Goal: Task Accomplishment & Management: Complete application form

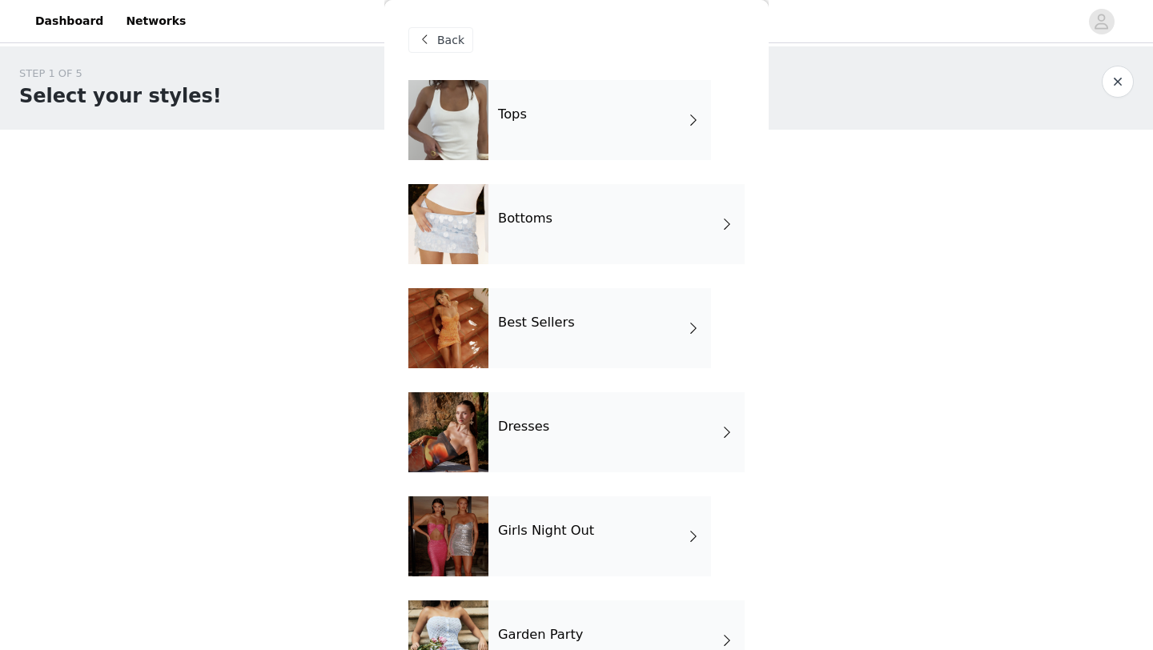
click at [571, 223] on div "Bottoms" at bounding box center [616, 224] width 256 height 80
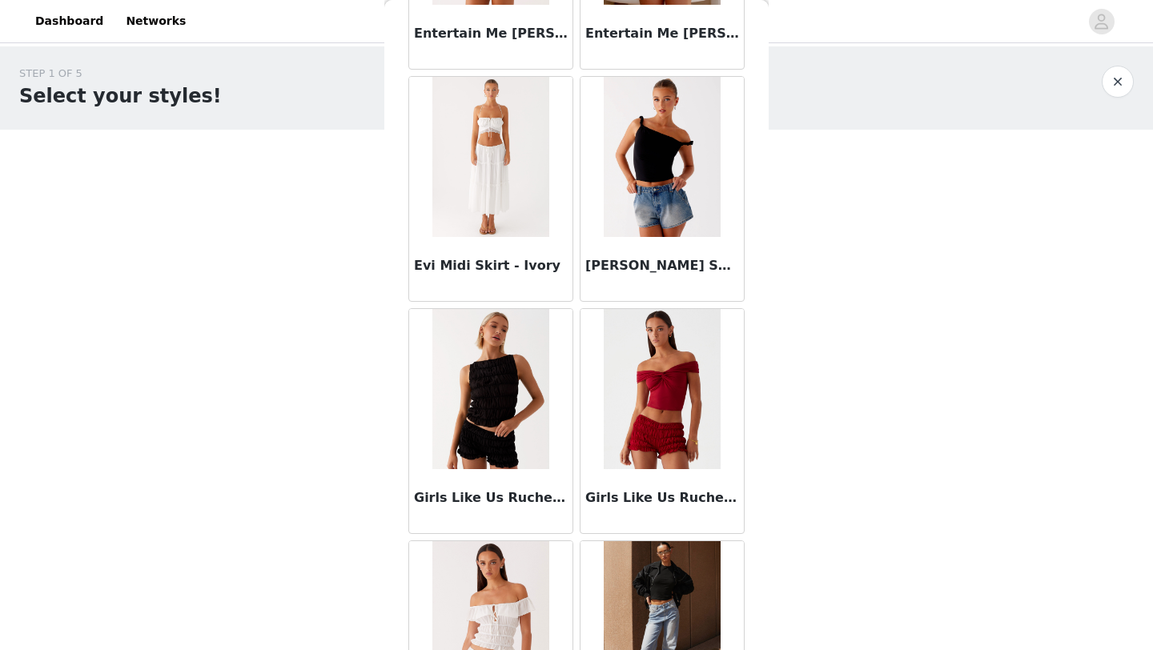
scroll to position [1799, 0]
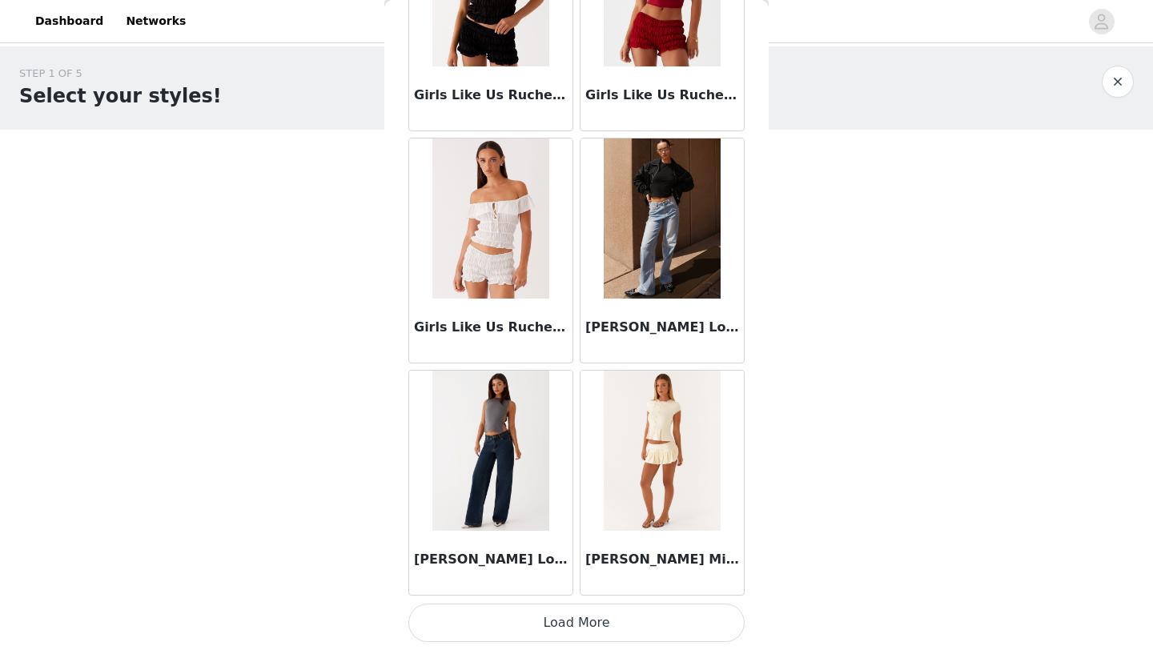
click at [578, 616] on button "Load More" at bounding box center [576, 623] width 336 height 38
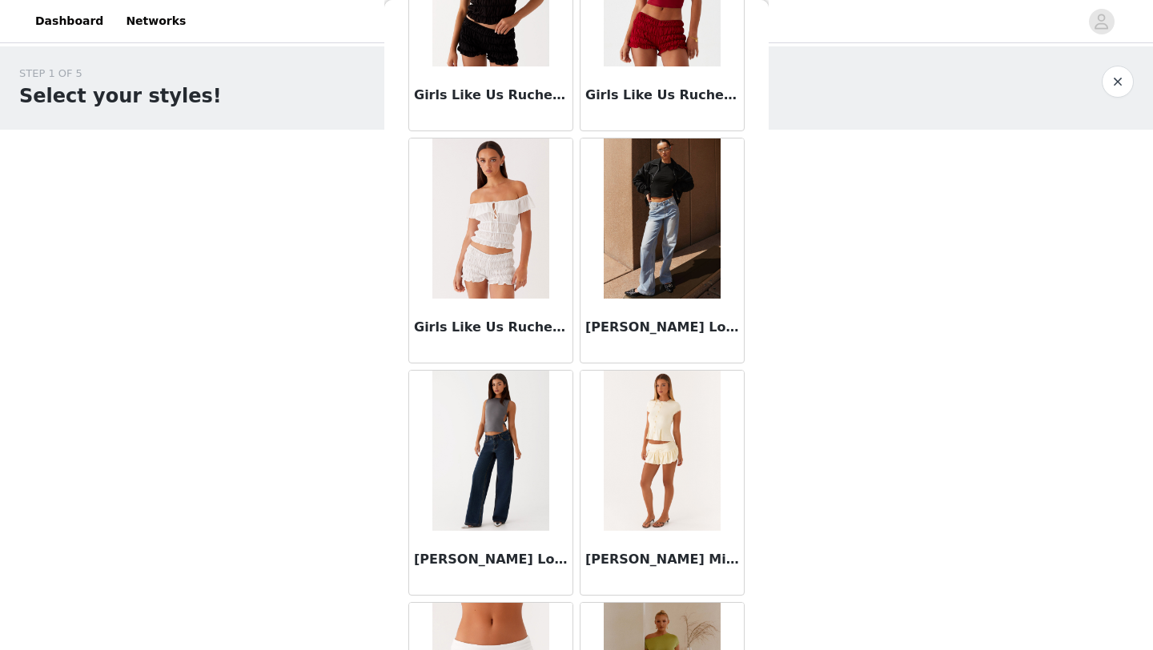
click at [491, 457] on img at bounding box center [490, 451] width 116 height 160
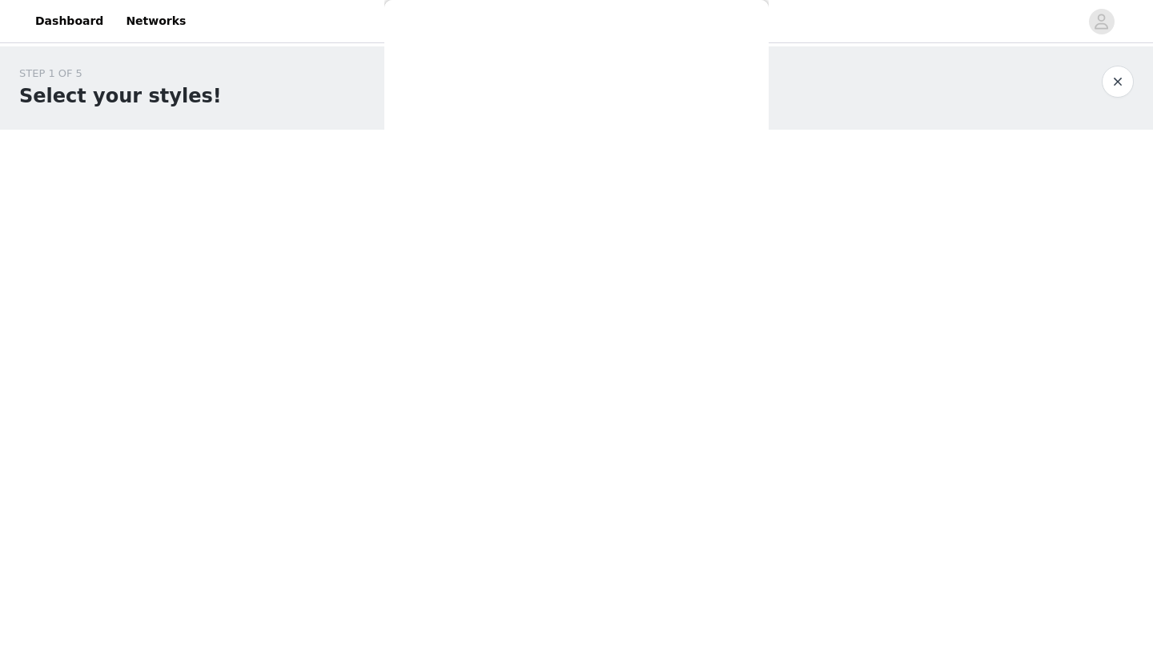
scroll to position [0, 0]
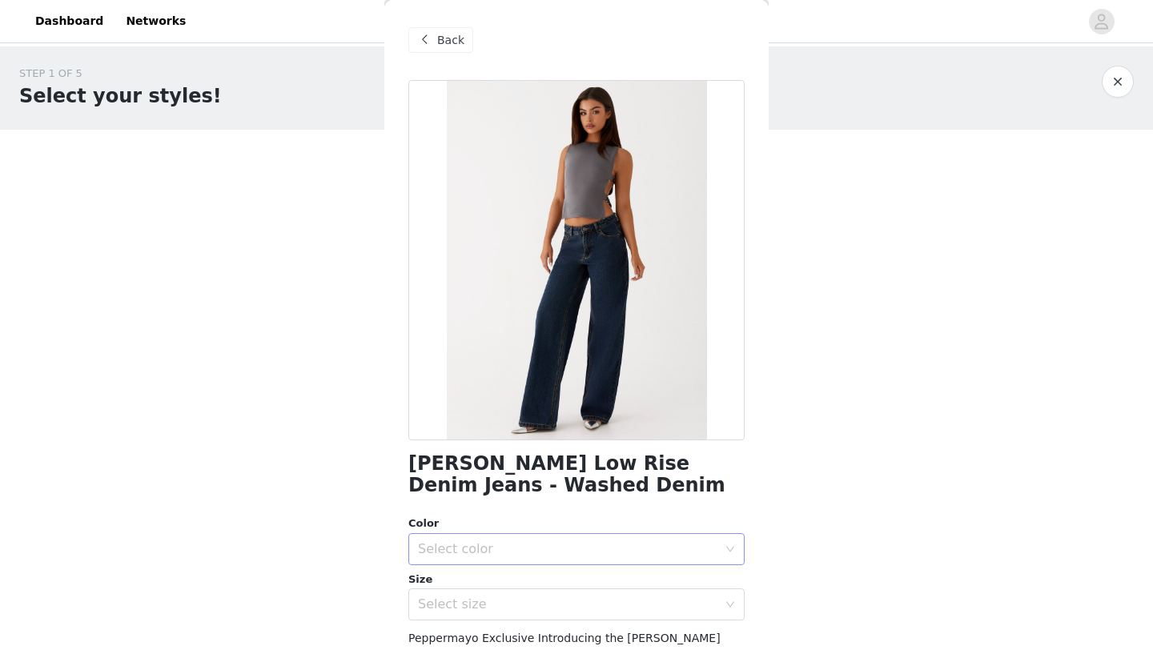
click at [463, 552] on div "Select color" at bounding box center [567, 549] width 299 height 16
click at [470, 579] on li "Washed Denim" at bounding box center [576, 584] width 336 height 26
click at [469, 599] on div "Select size" at bounding box center [567, 604] width 299 height 16
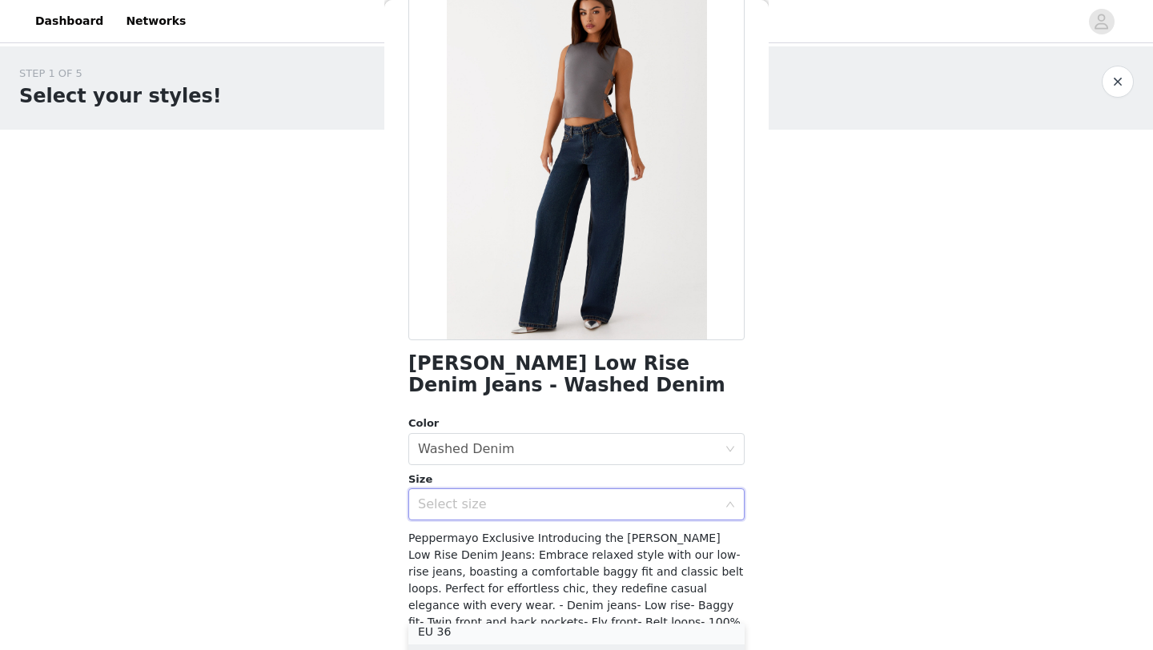
scroll to position [54, 0]
click at [455, 635] on li "EU 36" at bounding box center [576, 637] width 336 height 26
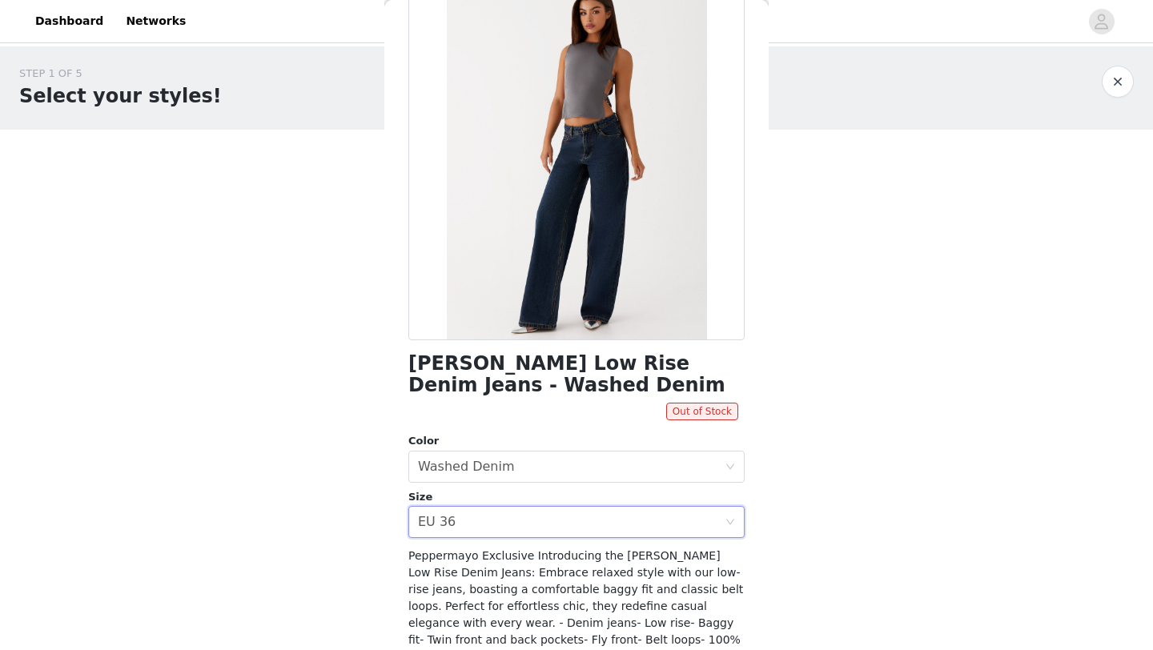
scroll to position [0, 0]
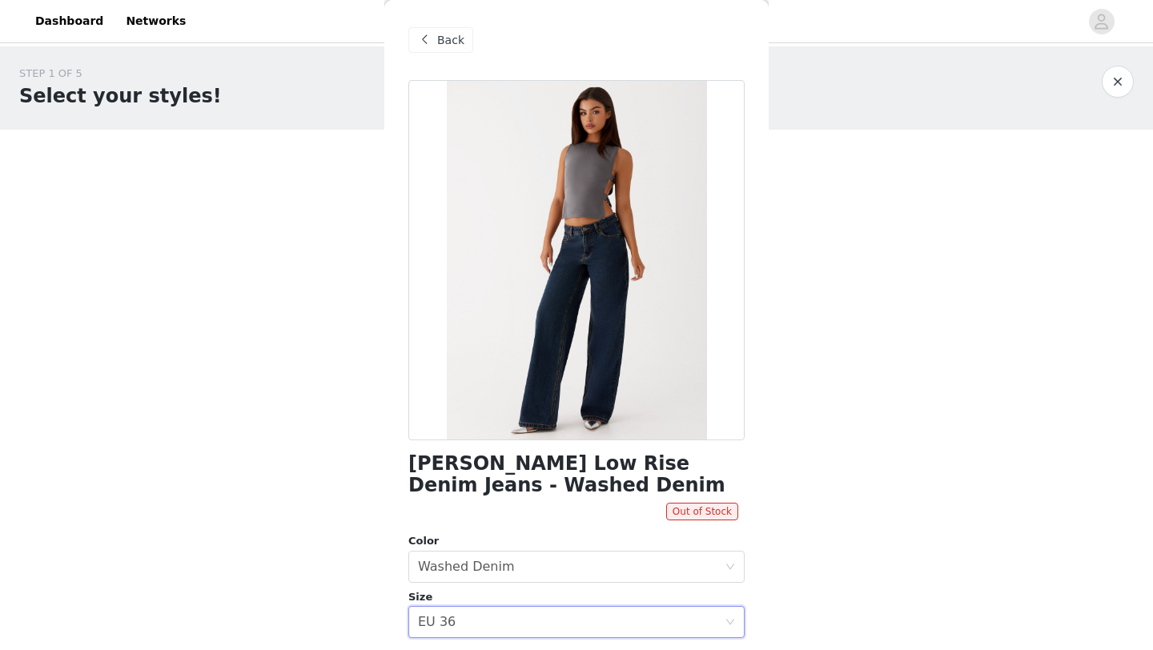
click at [439, 41] on span "Back" at bounding box center [450, 40] width 27 height 17
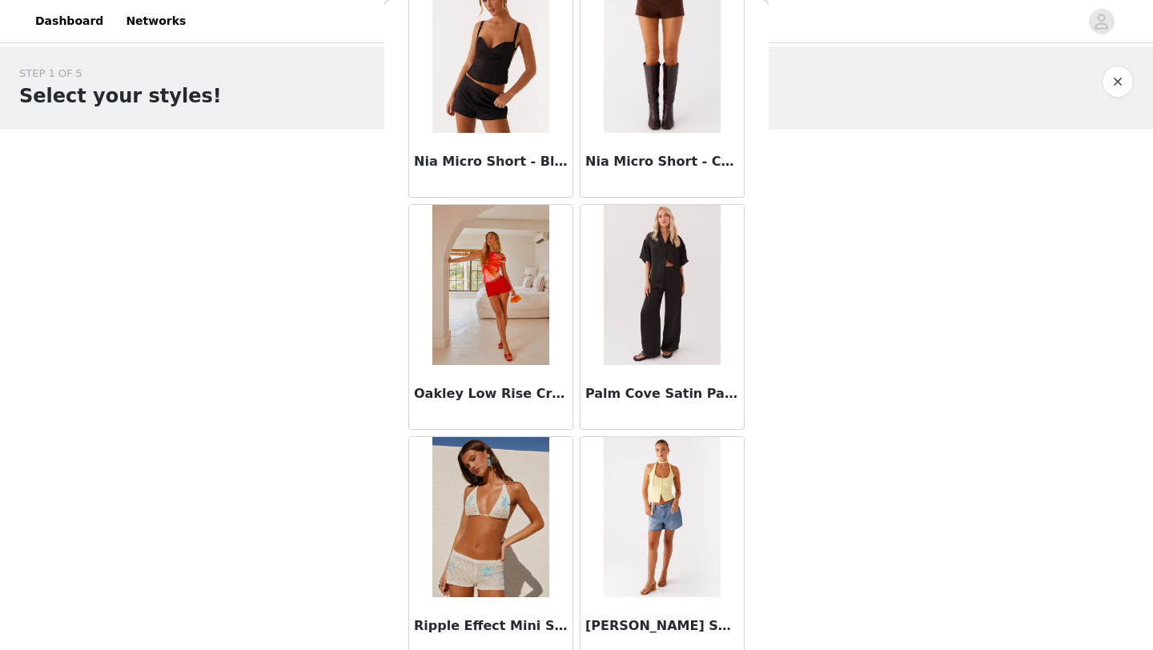
scroll to position [4120, 0]
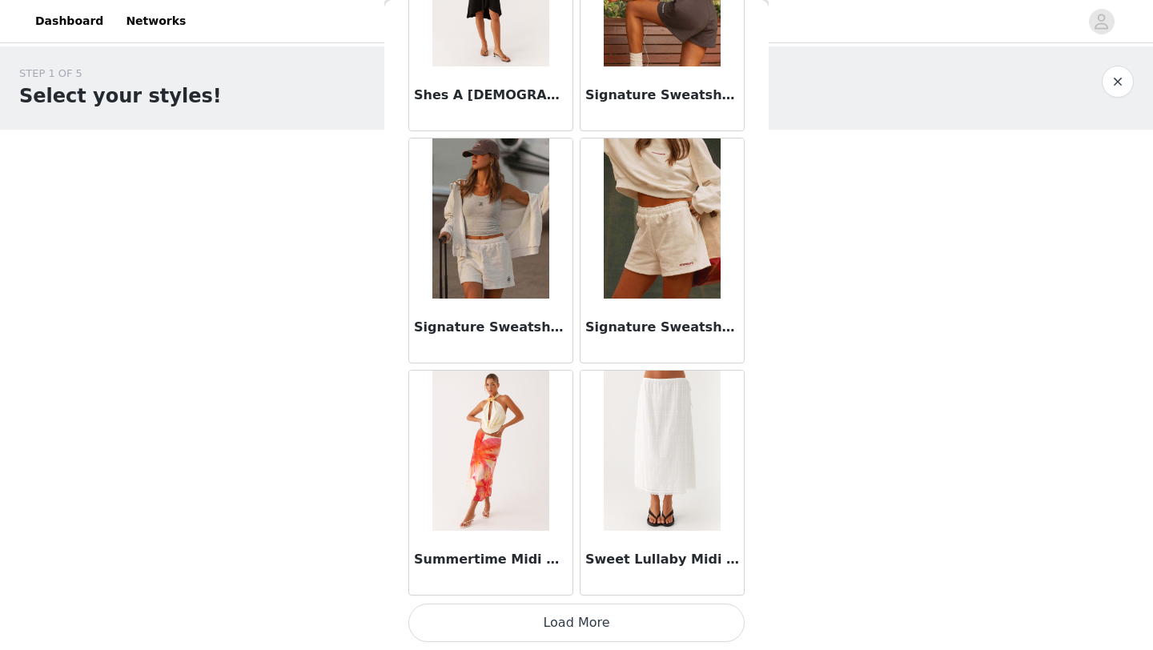
click at [634, 612] on button "Load More" at bounding box center [576, 623] width 336 height 38
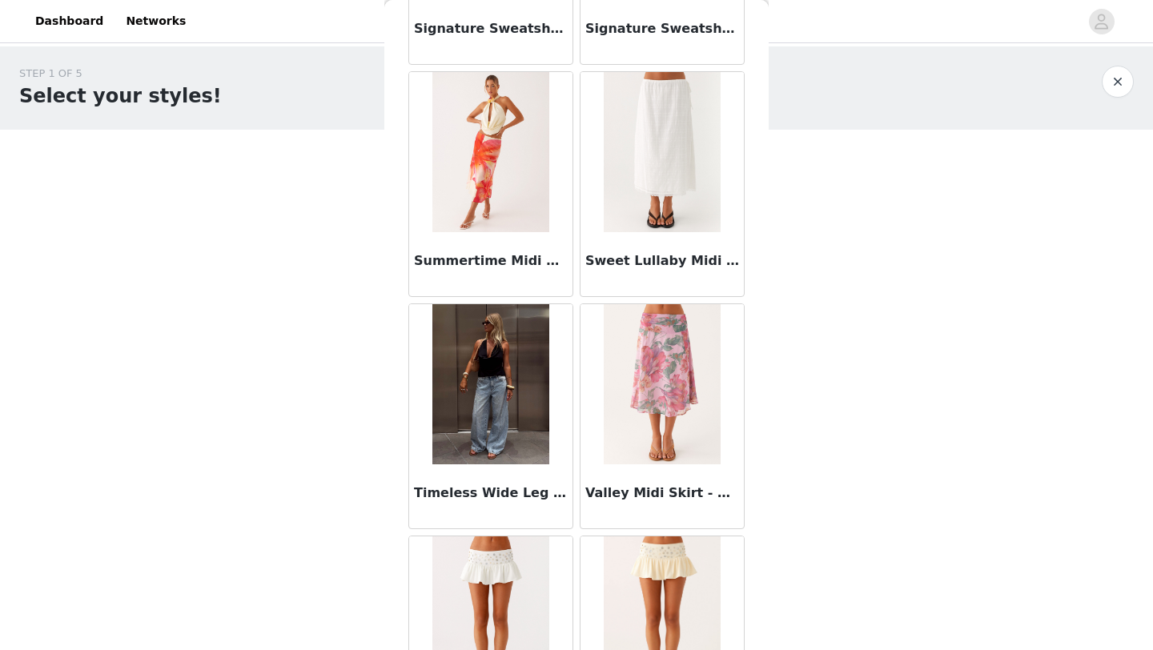
scroll to position [4533, 0]
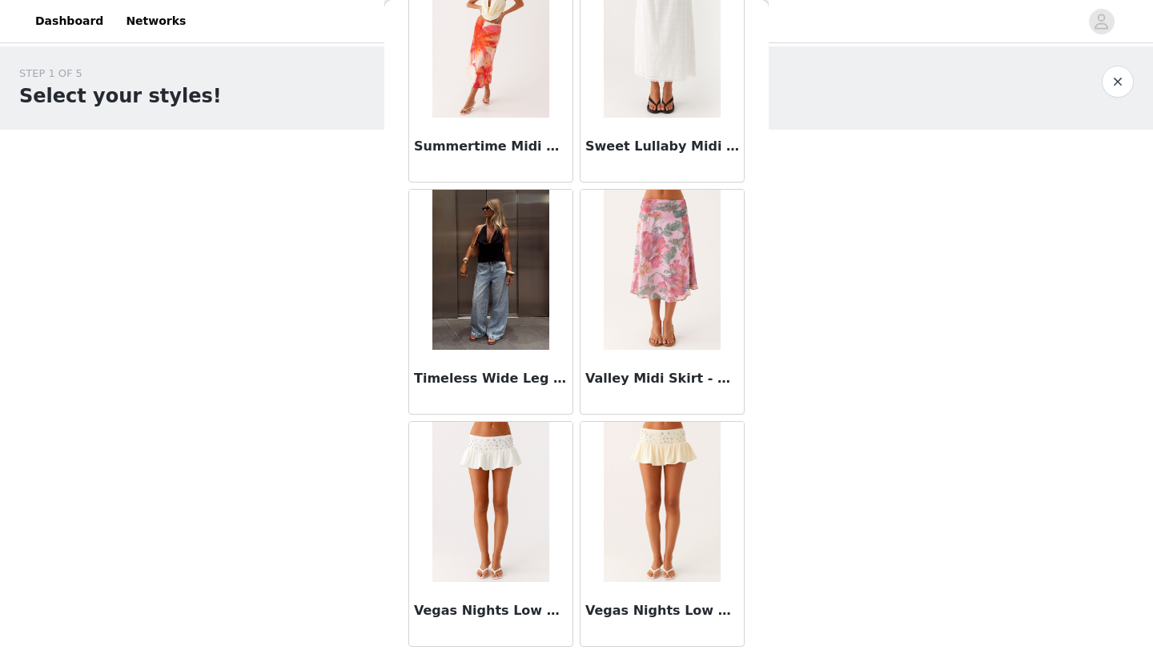
click at [516, 258] on img at bounding box center [490, 270] width 116 height 160
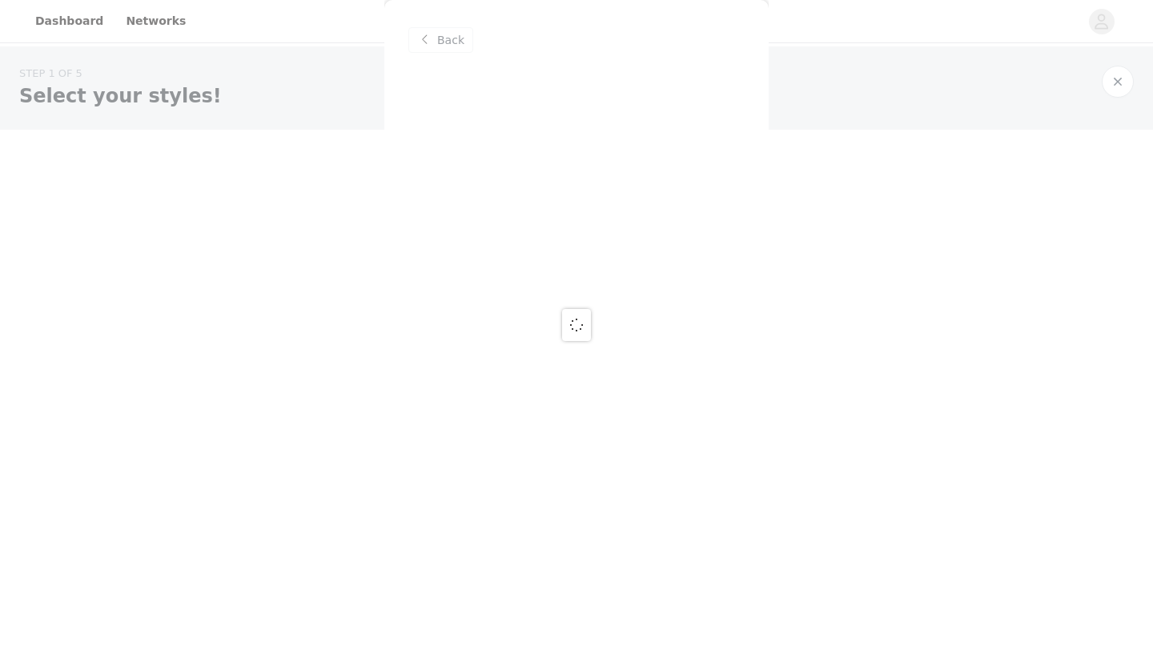
scroll to position [0, 0]
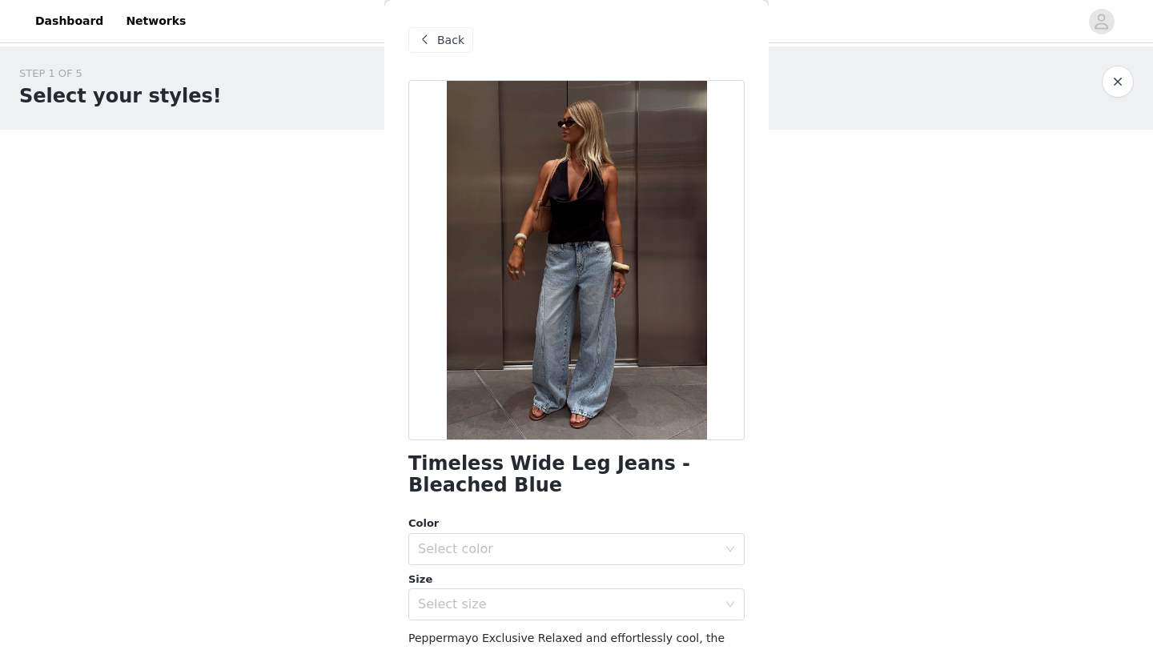
click at [539, 527] on div "Color" at bounding box center [576, 523] width 336 height 16
click at [538, 535] on div "Select color" at bounding box center [571, 549] width 307 height 30
click at [483, 578] on li "Bleached Blue" at bounding box center [576, 584] width 336 height 26
click at [483, 600] on div "Select size" at bounding box center [567, 604] width 299 height 16
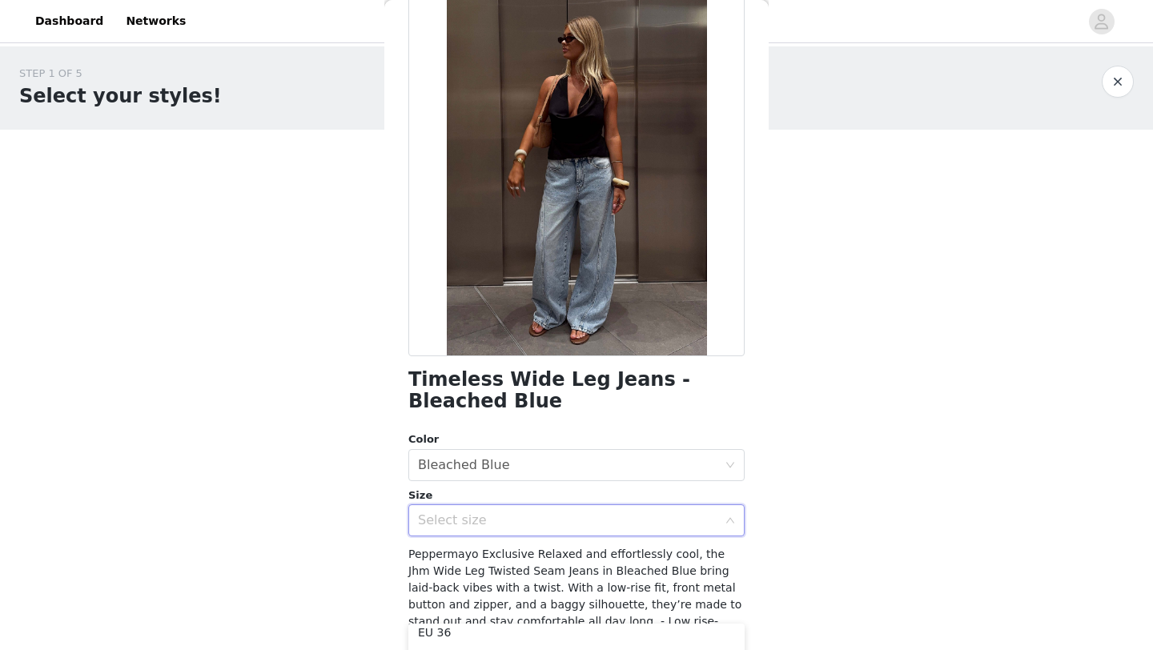
scroll to position [54, 0]
click at [478, 638] on li "EU 36" at bounding box center [576, 637] width 336 height 26
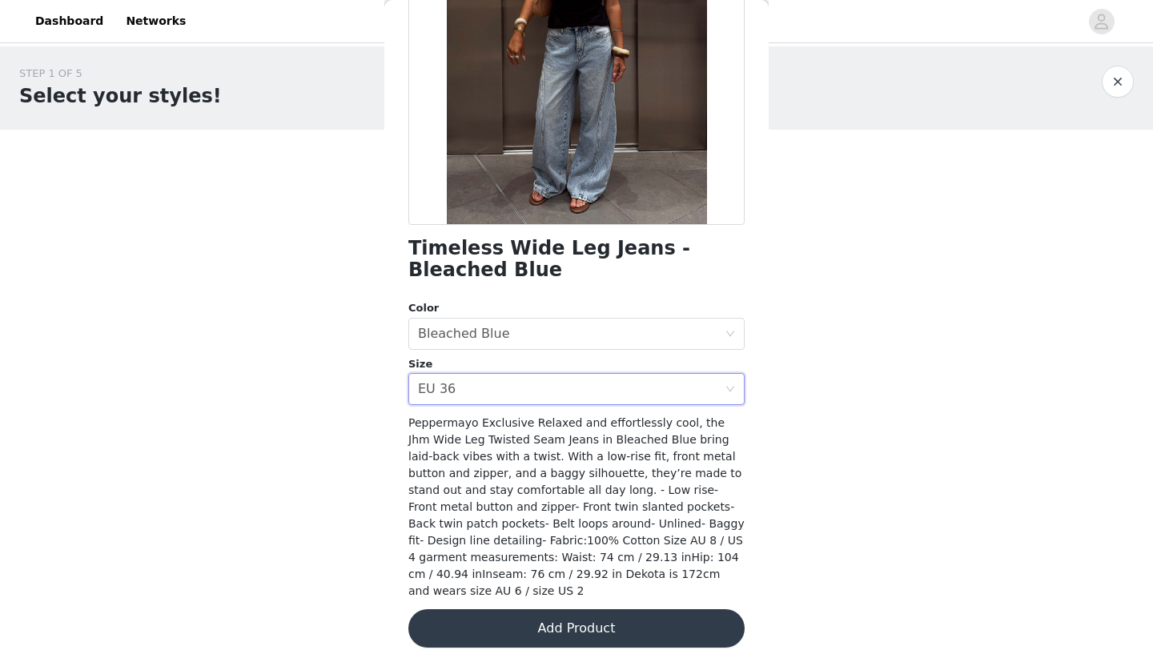
click at [554, 609] on button "Add Product" at bounding box center [576, 628] width 336 height 38
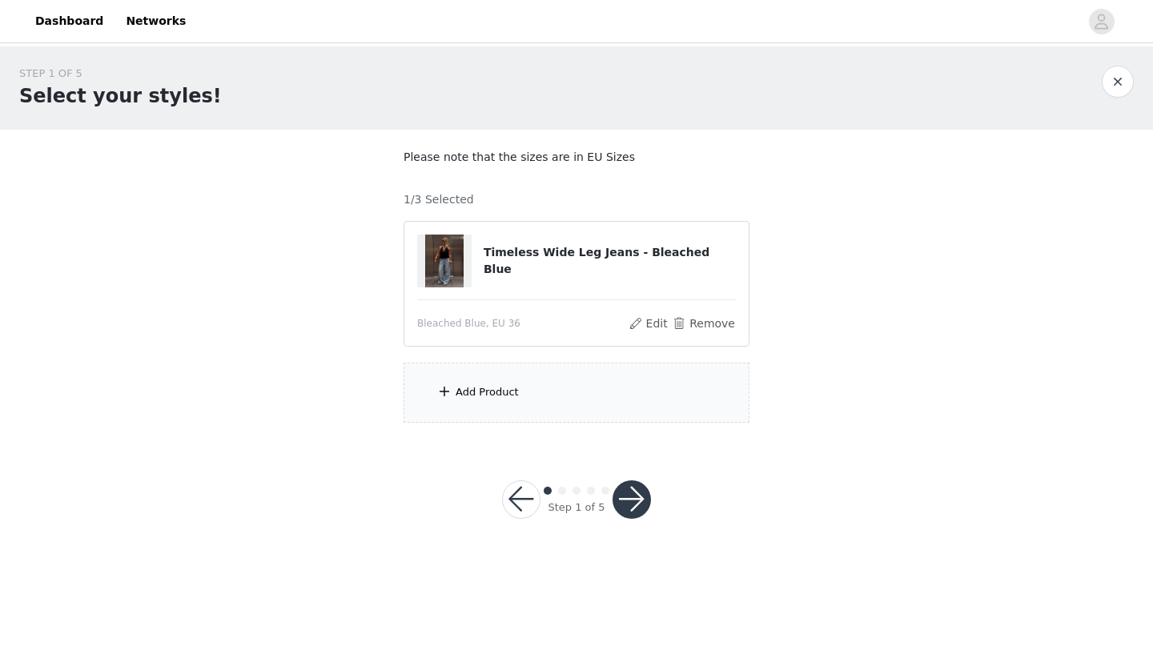
click at [516, 439] on section "Please note that the sizes are in EU Sizes 1/3 Selected Timeless Wide Leg Jeans…" at bounding box center [576, 286] width 384 height 312
click at [516, 410] on div "Add Product" at bounding box center [576, 393] width 346 height 60
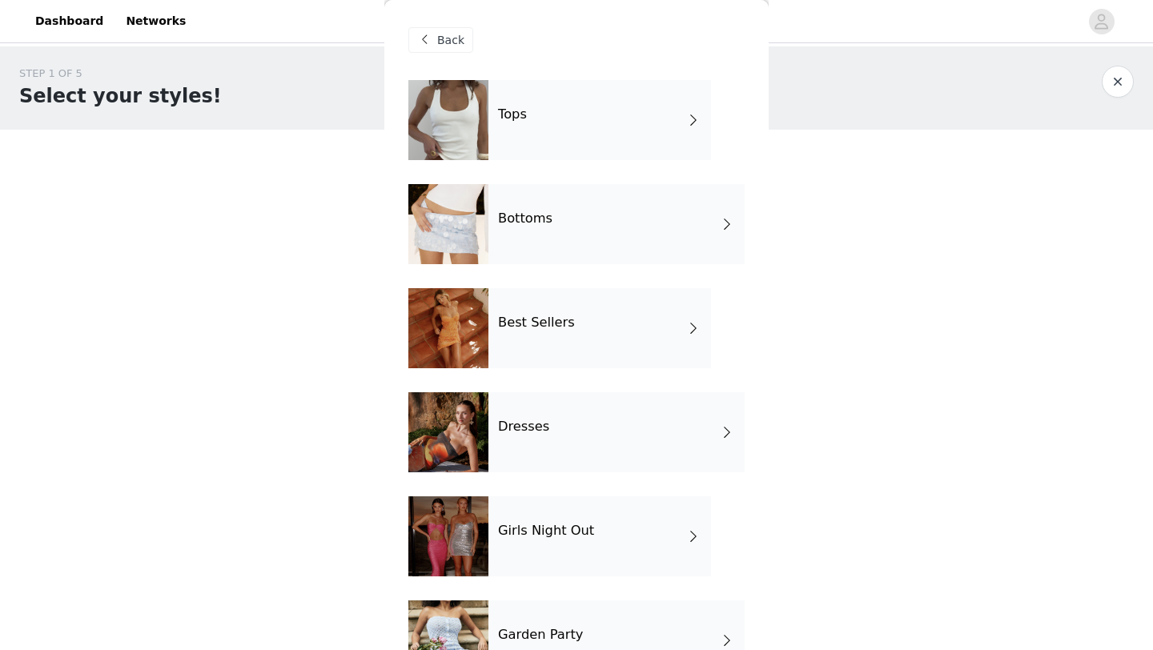
click at [522, 110] on h4 "Tops" at bounding box center [512, 114] width 29 height 14
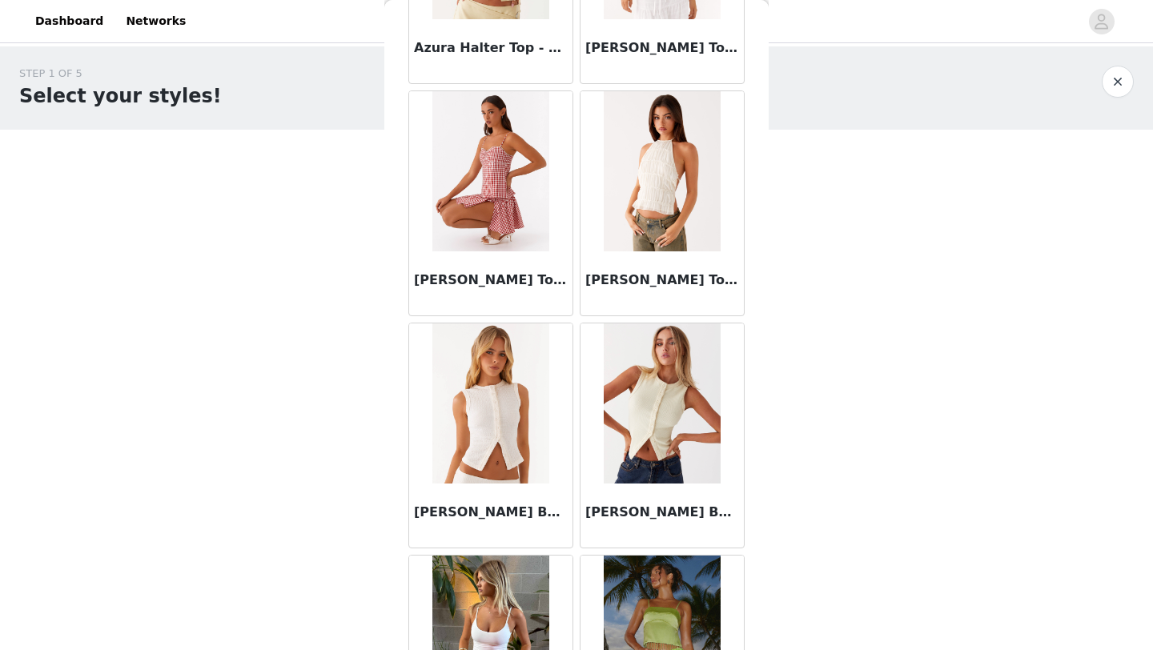
scroll to position [1799, 0]
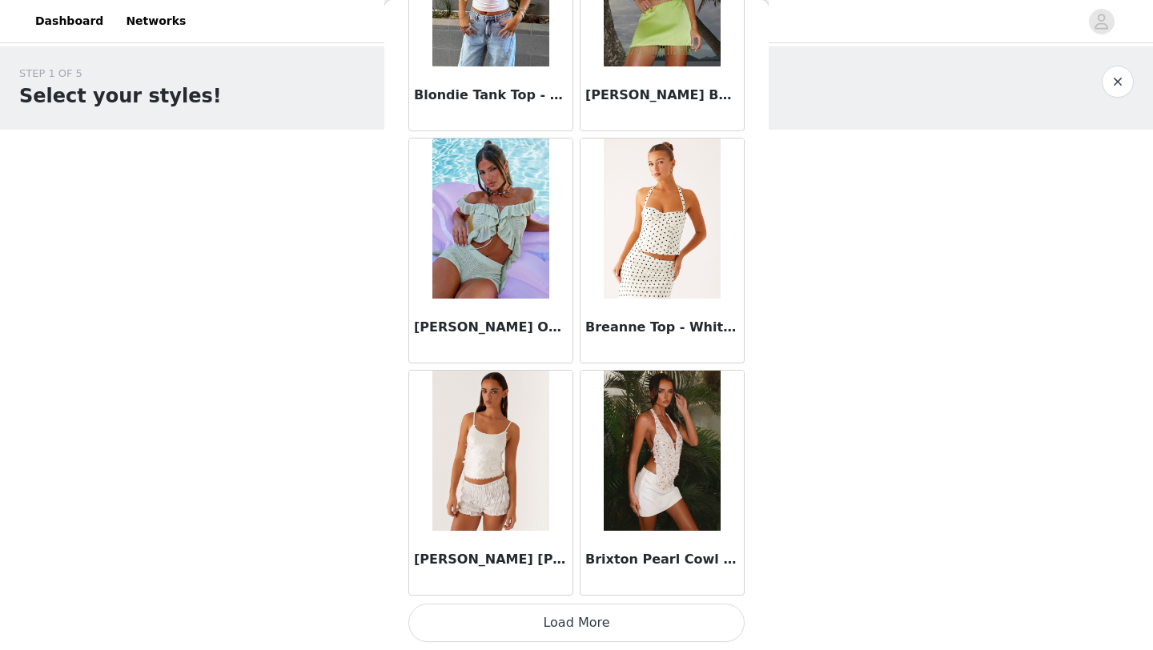
click at [640, 632] on button "Load More" at bounding box center [576, 623] width 336 height 38
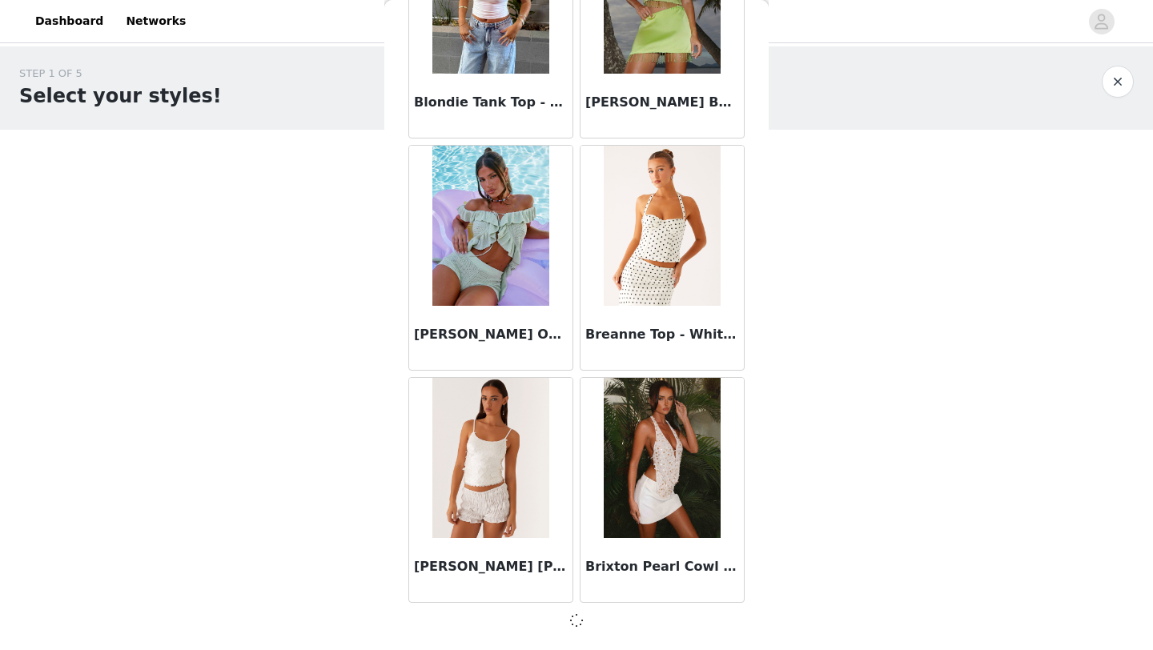
scroll to position [1792, 0]
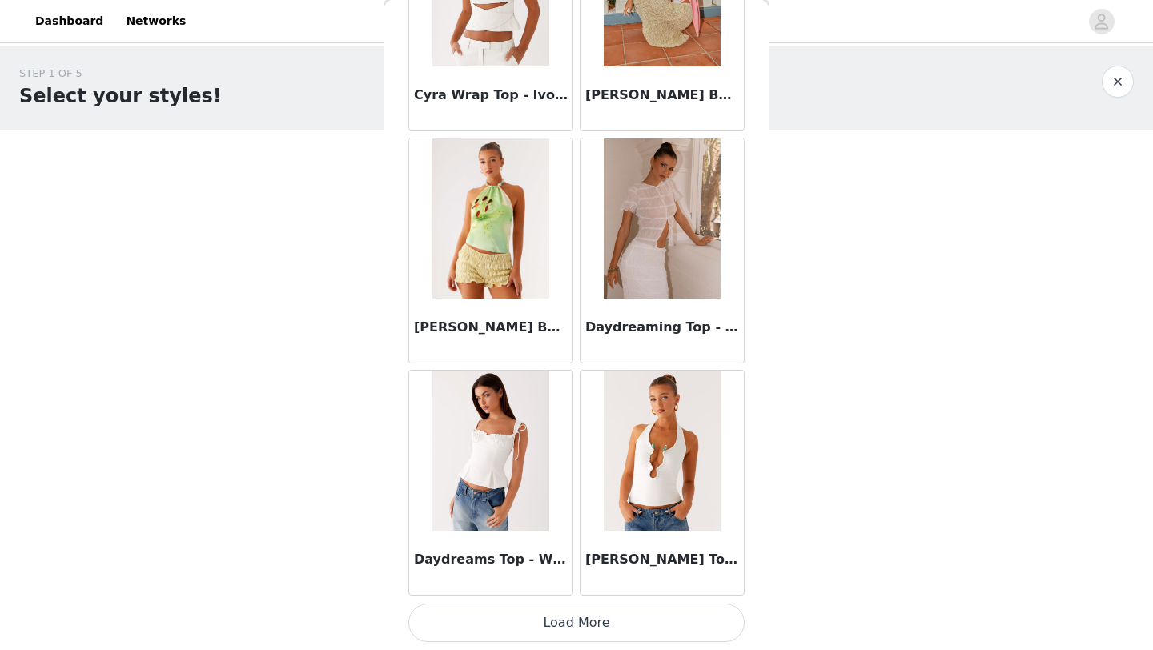
click at [640, 632] on button "Load More" at bounding box center [576, 623] width 336 height 38
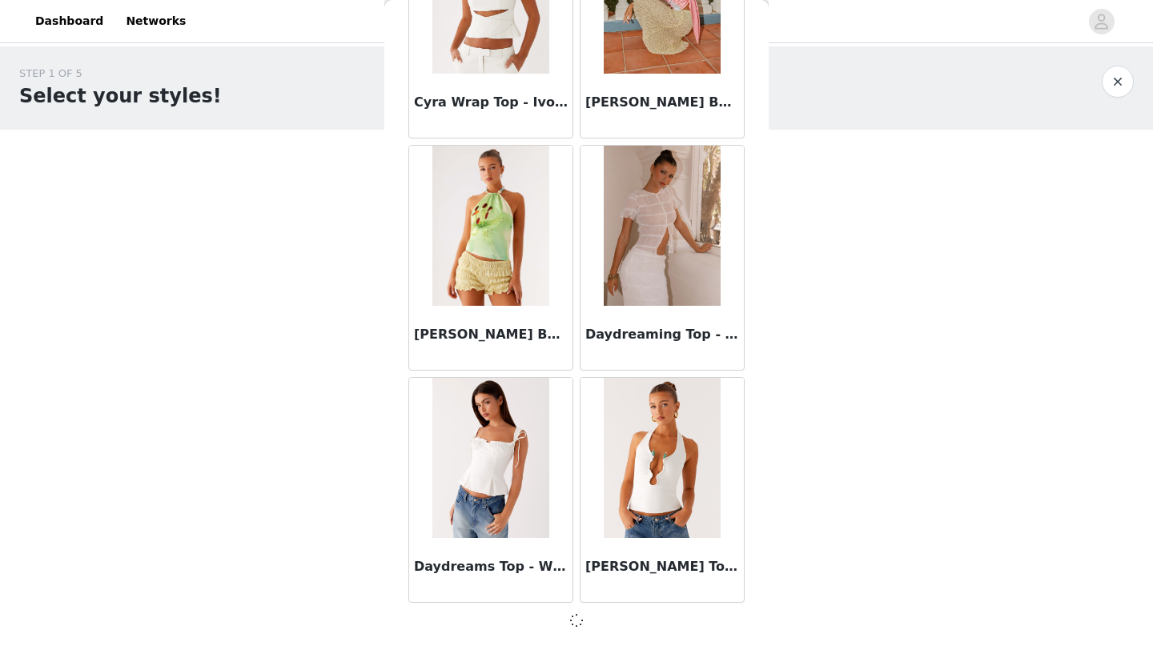
scroll to position [4113, 0]
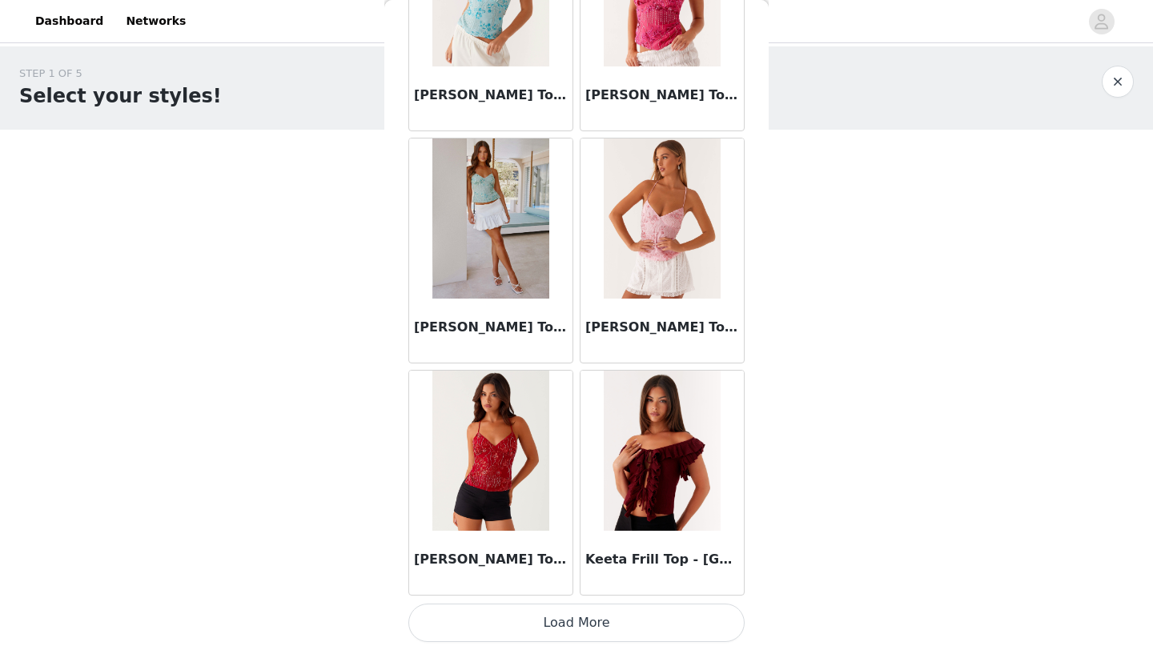
click at [640, 632] on button "Load More" at bounding box center [576, 623] width 336 height 38
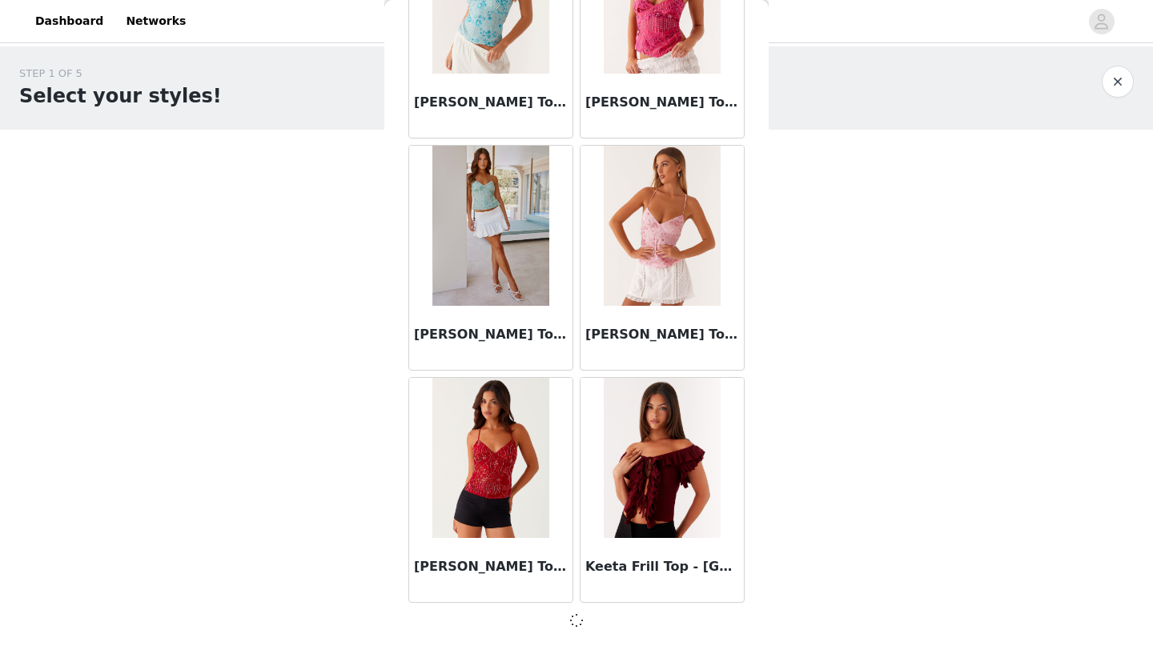
scroll to position [6434, 0]
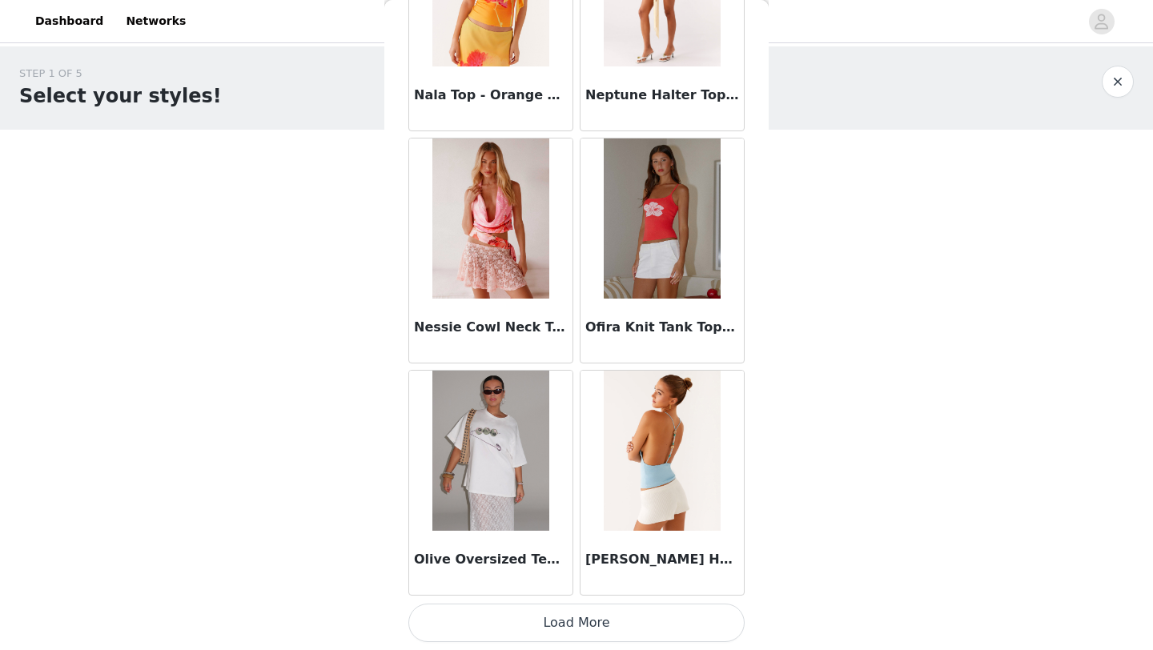
click at [640, 632] on button "Load More" at bounding box center [576, 623] width 336 height 38
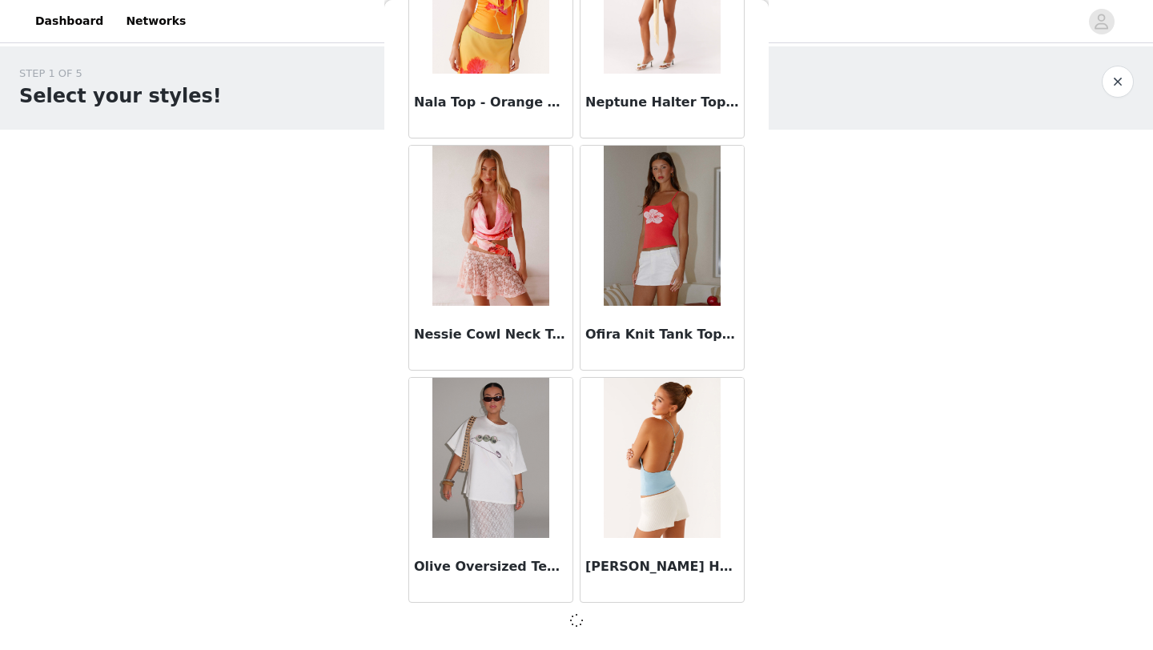
scroll to position [8756, 0]
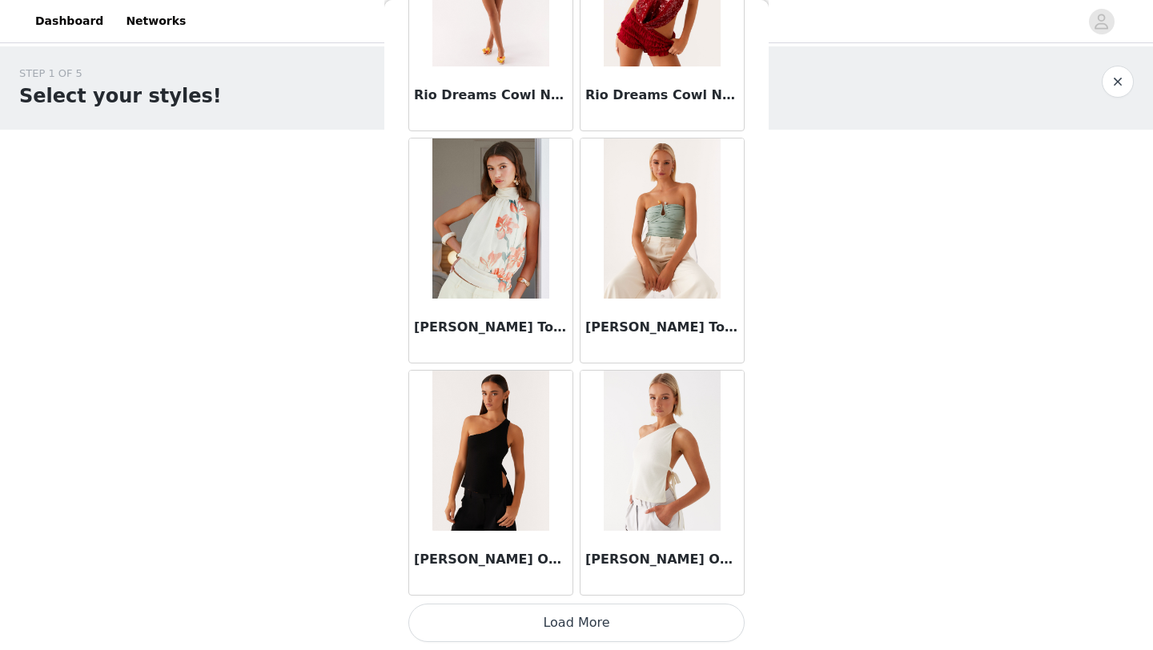
click at [640, 632] on button "Load More" at bounding box center [576, 623] width 336 height 38
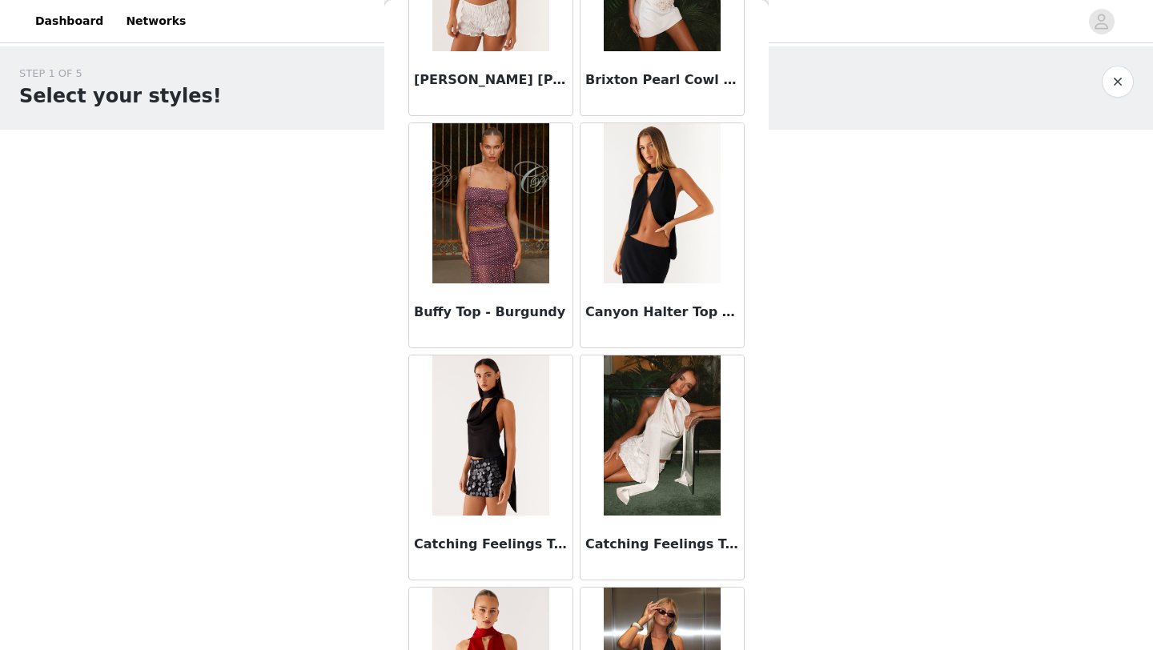
scroll to position [2438, 0]
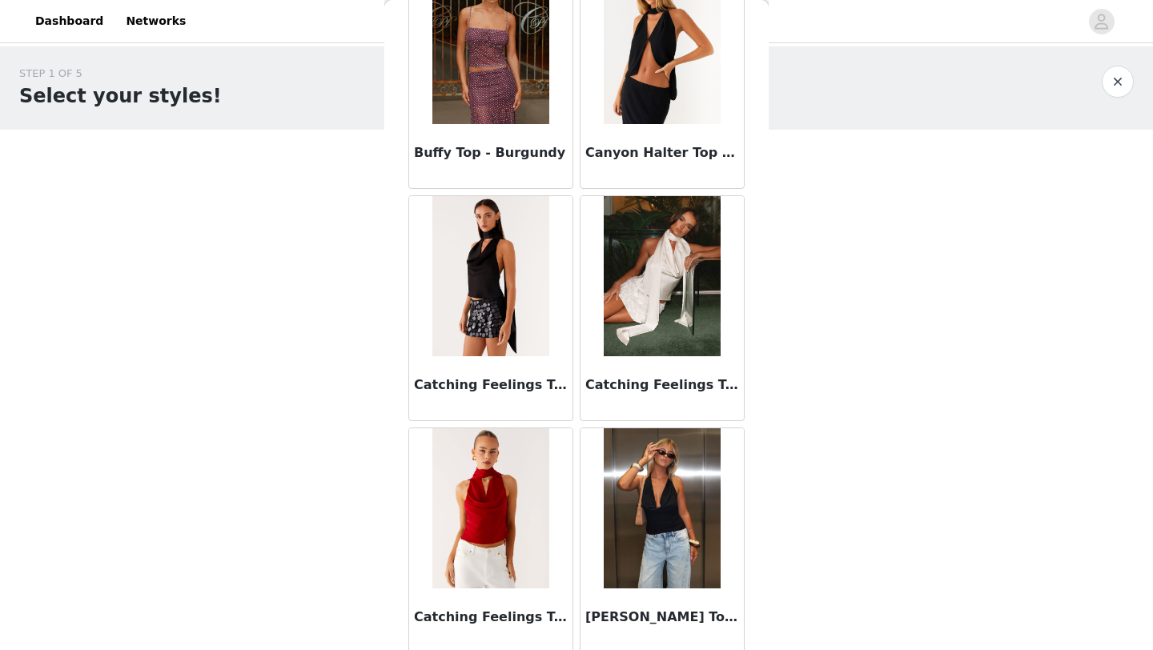
click at [666, 276] on img at bounding box center [662, 276] width 116 height 160
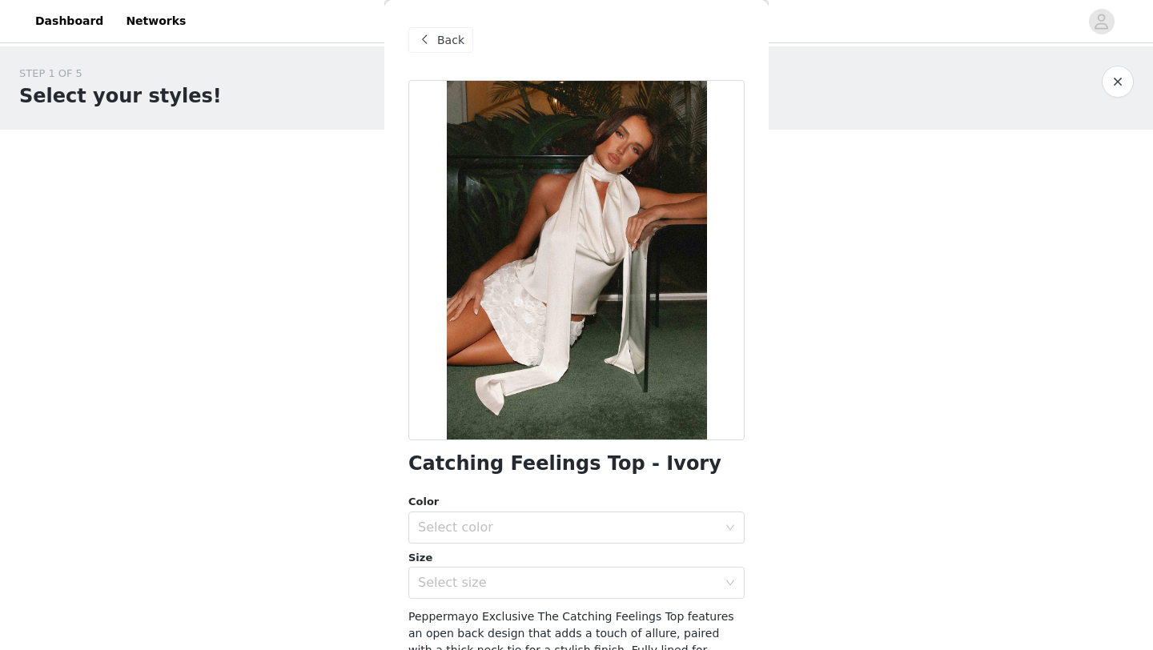
scroll to position [122, 0]
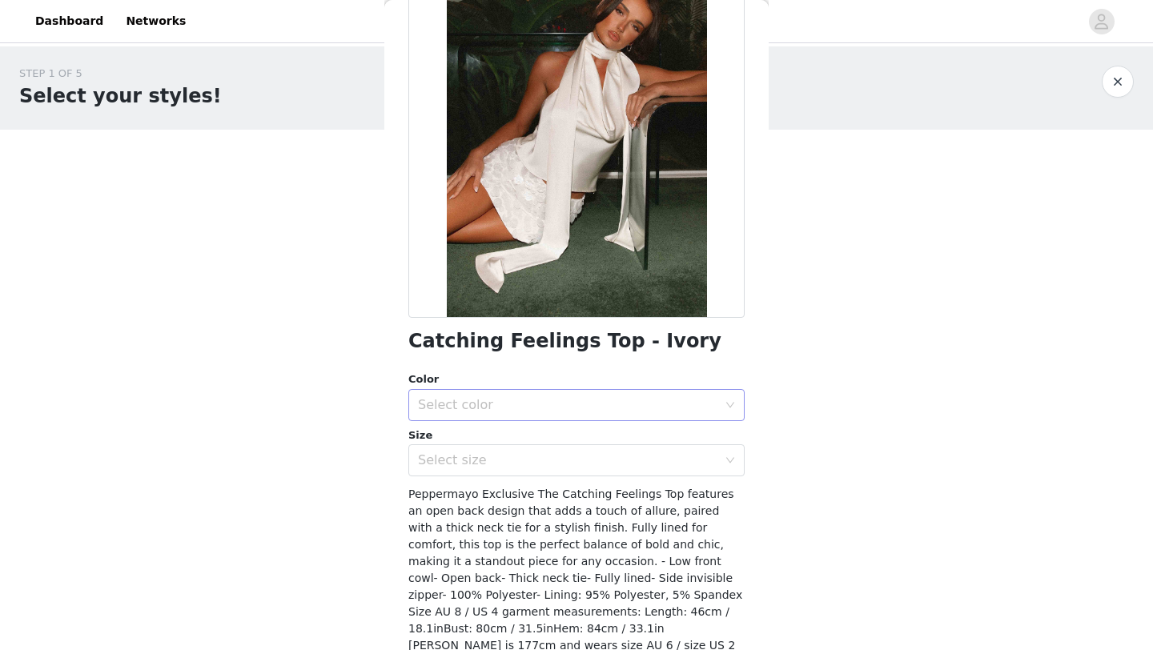
click at [494, 403] on div "Select color" at bounding box center [567, 405] width 299 height 16
click at [469, 439] on li "Ivory" at bounding box center [576, 440] width 336 height 26
click at [469, 457] on div "Select size" at bounding box center [567, 460] width 299 height 16
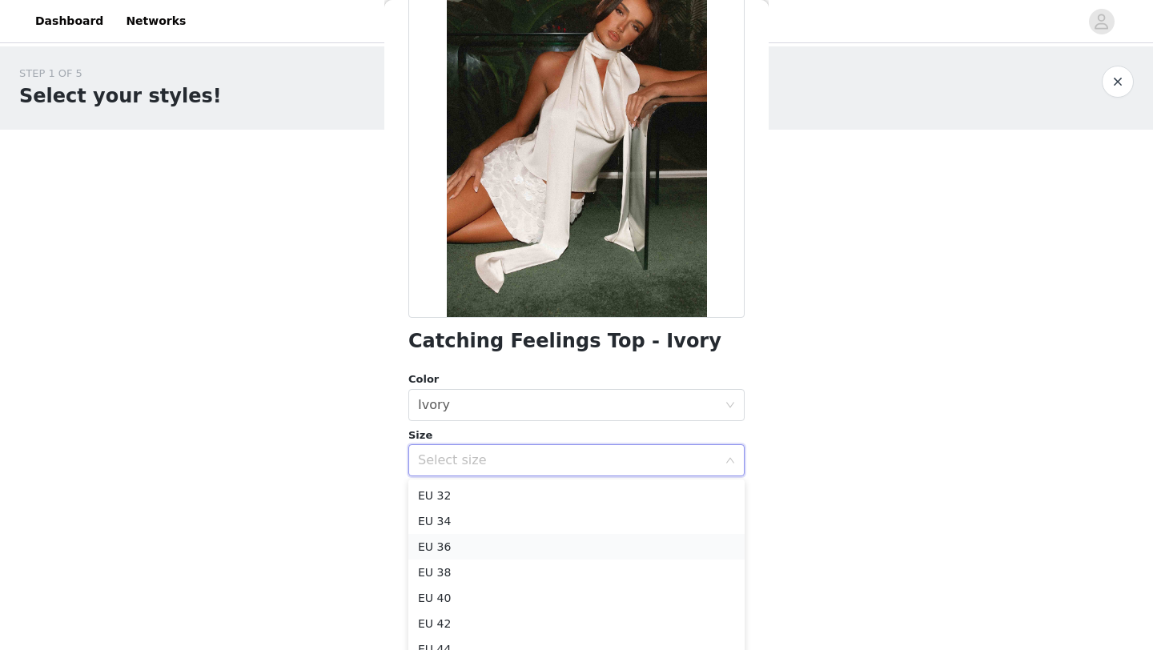
click at [459, 543] on li "EU 36" at bounding box center [576, 547] width 336 height 26
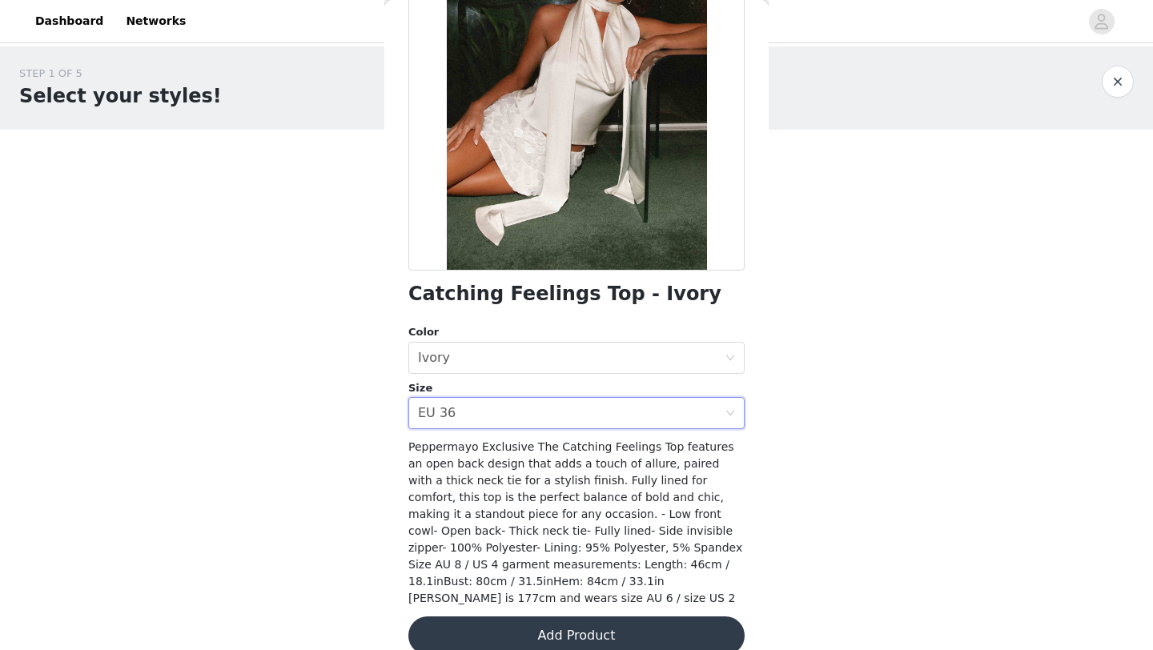
scroll to position [177, 0]
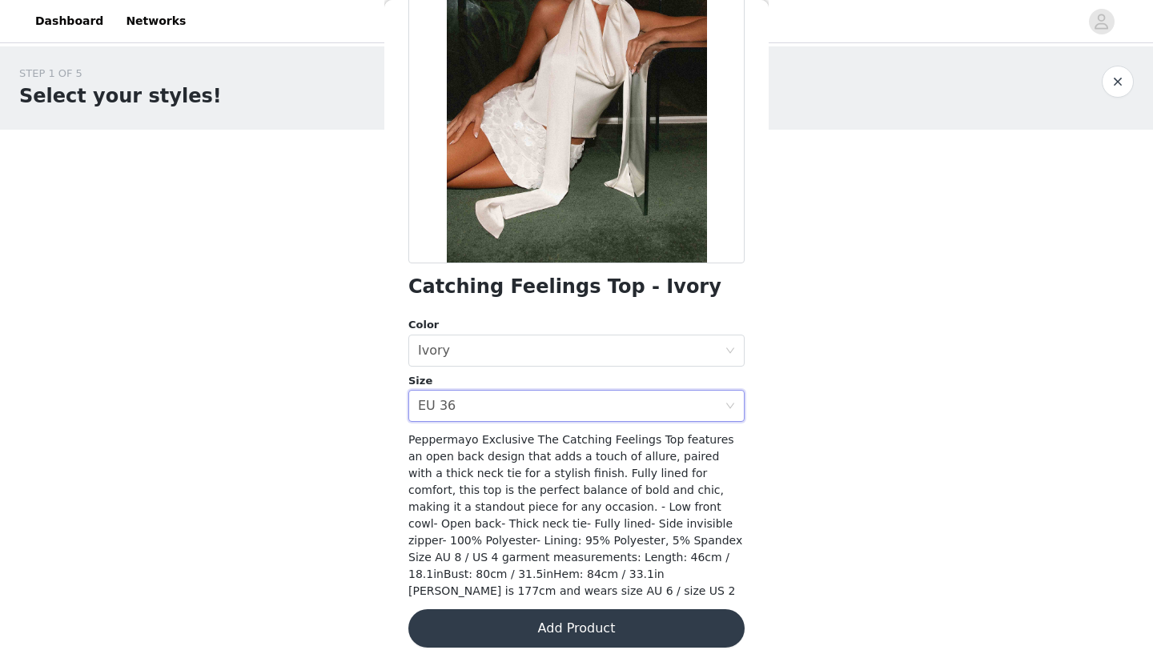
click at [559, 615] on button "Add Product" at bounding box center [576, 628] width 336 height 38
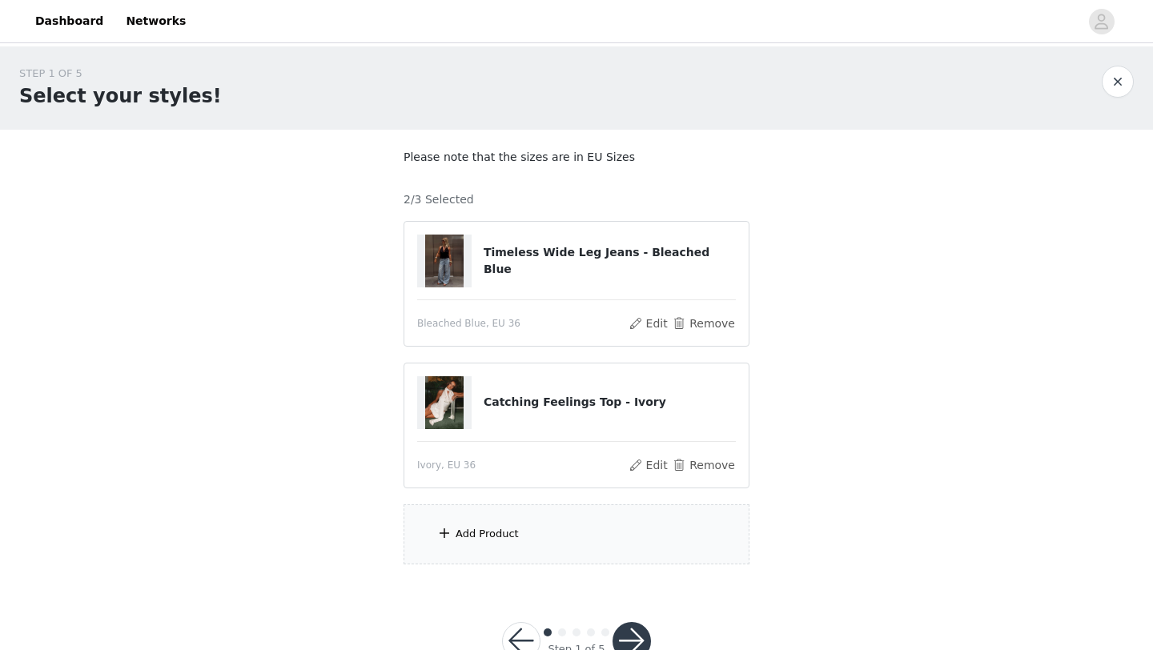
click at [523, 548] on div "Add Product" at bounding box center [576, 534] width 346 height 60
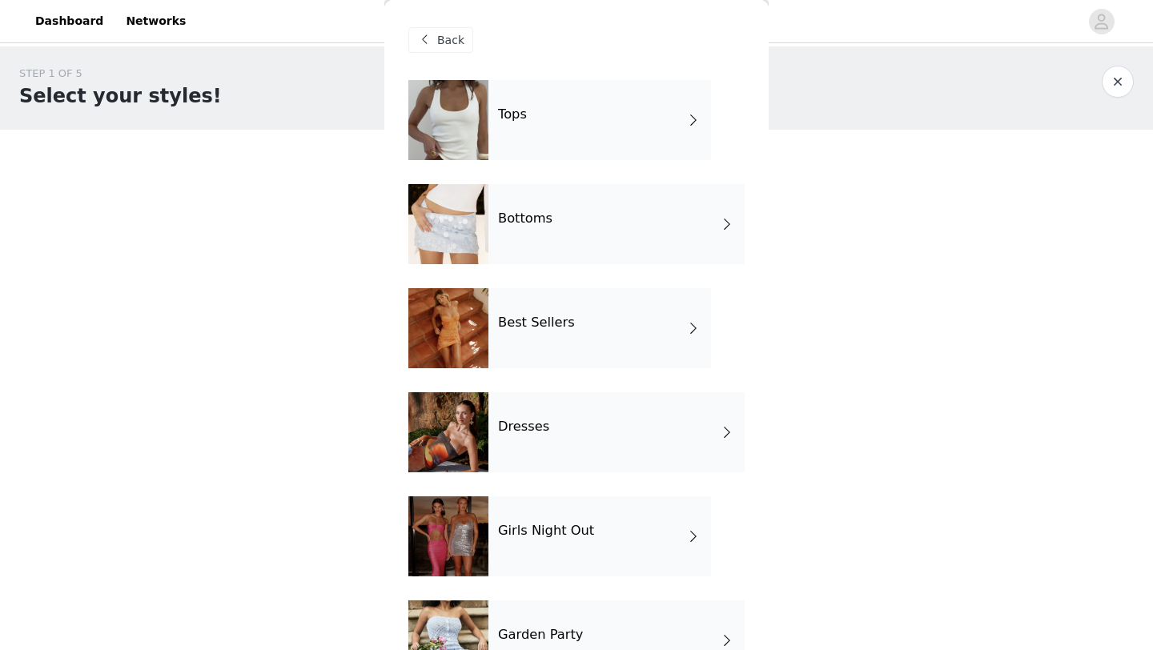
click at [568, 404] on div "Dresses" at bounding box center [616, 432] width 256 height 80
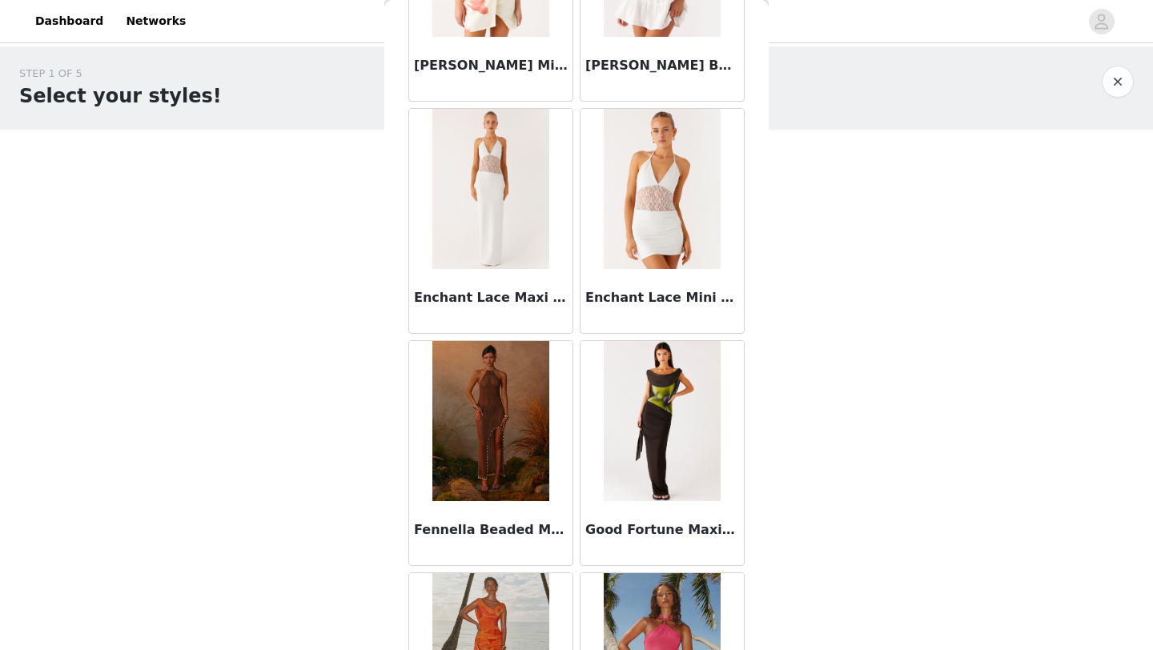
scroll to position [1799, 0]
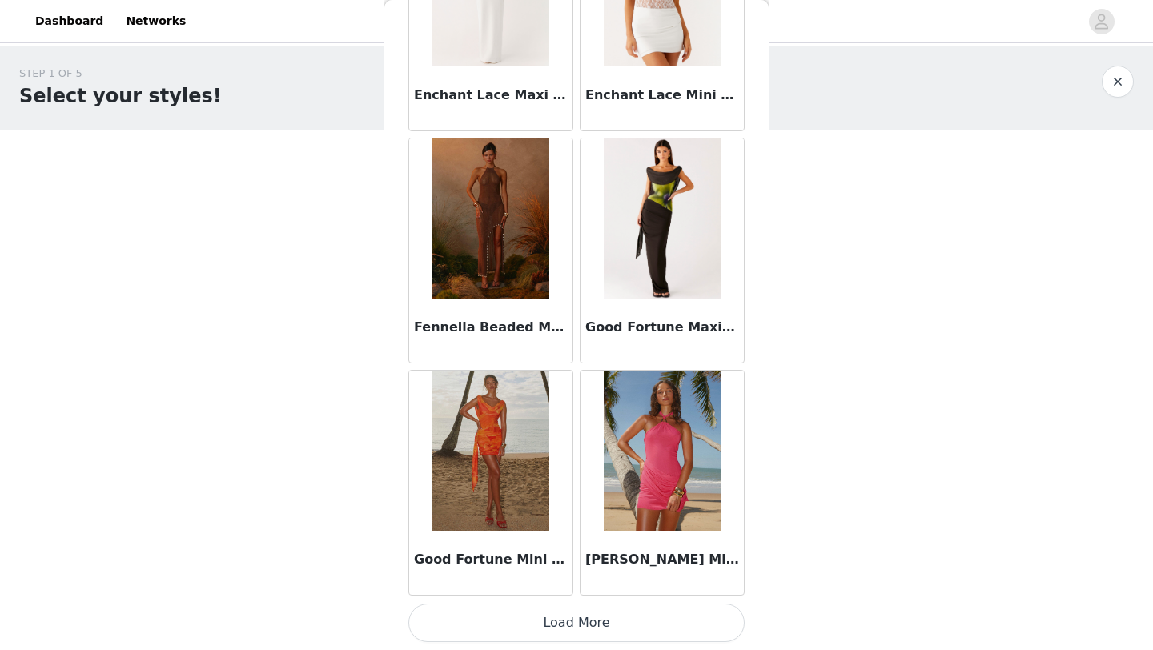
click at [535, 616] on button "Load More" at bounding box center [576, 623] width 336 height 38
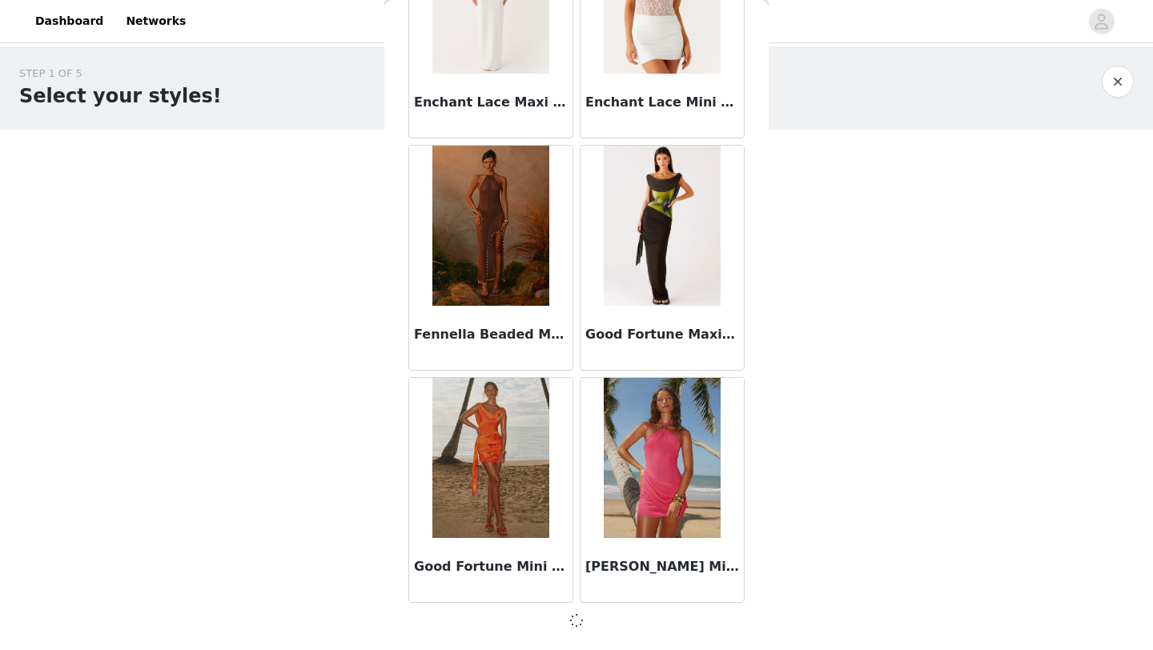
scroll to position [1792, 0]
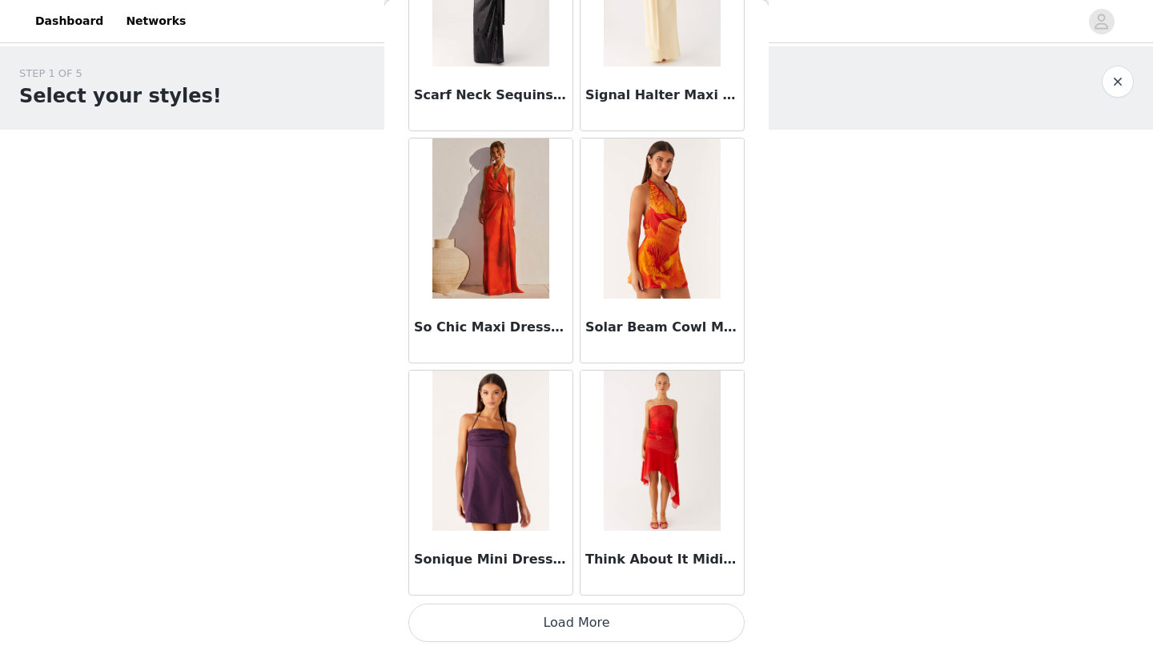
click at [535, 616] on button "Load More" at bounding box center [576, 623] width 336 height 38
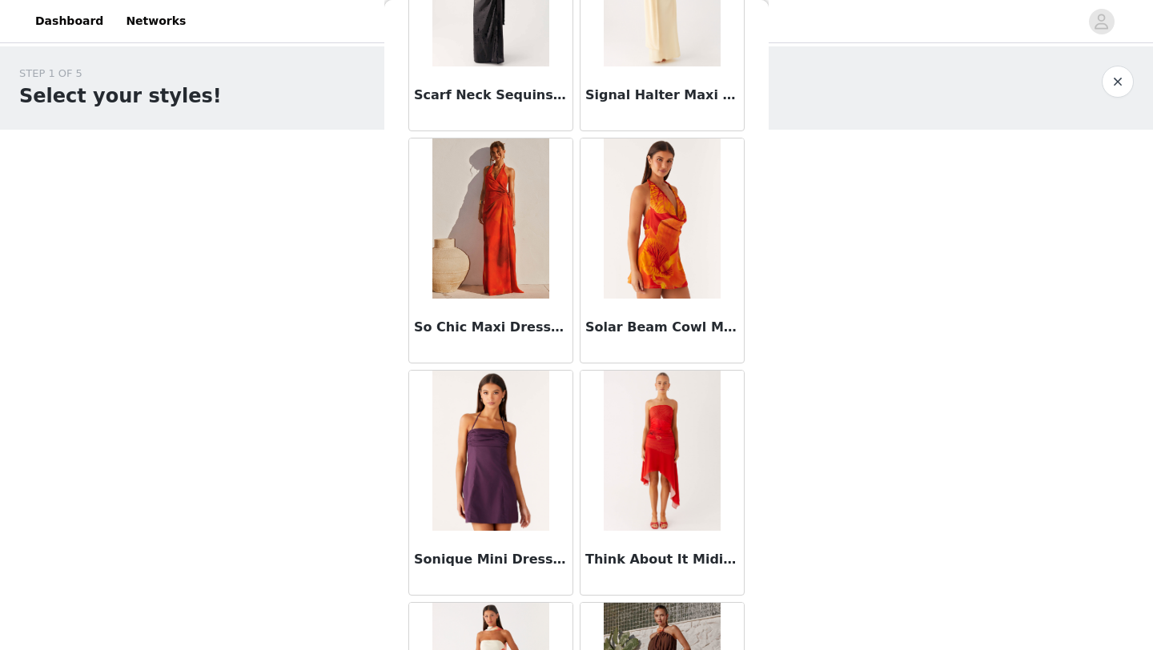
scroll to position [6390, 0]
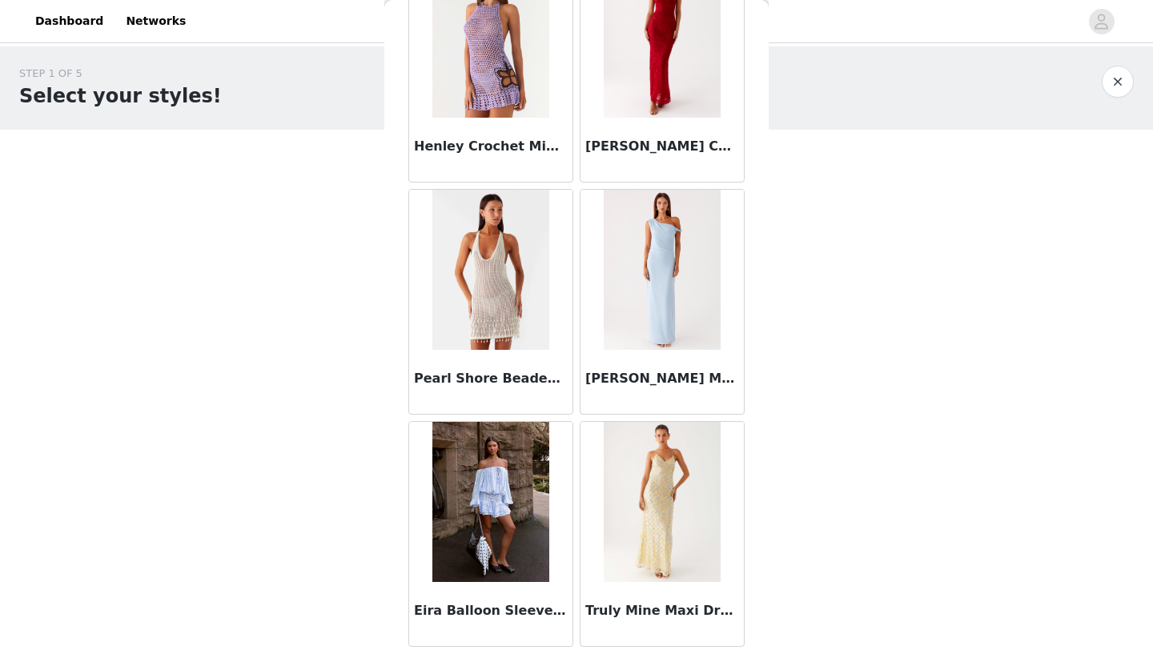
click at [535, 616] on h3 "Eira Balloon Sleeve Mini Dress - Baby Blue" at bounding box center [491, 610] width 154 height 19
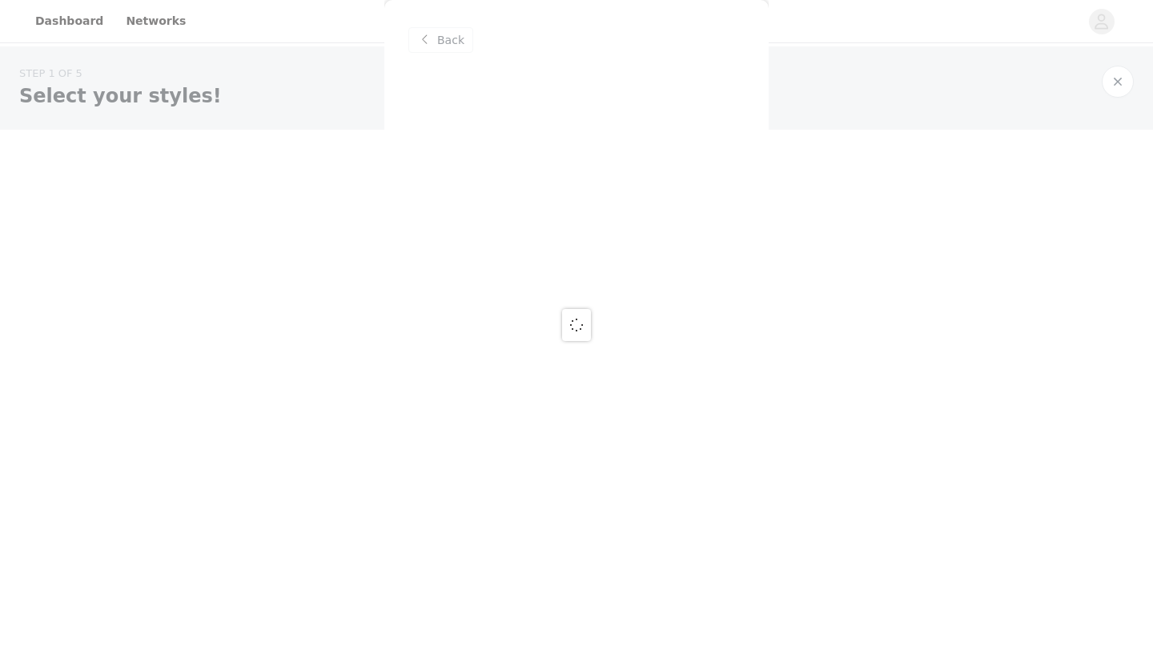
scroll to position [0, 0]
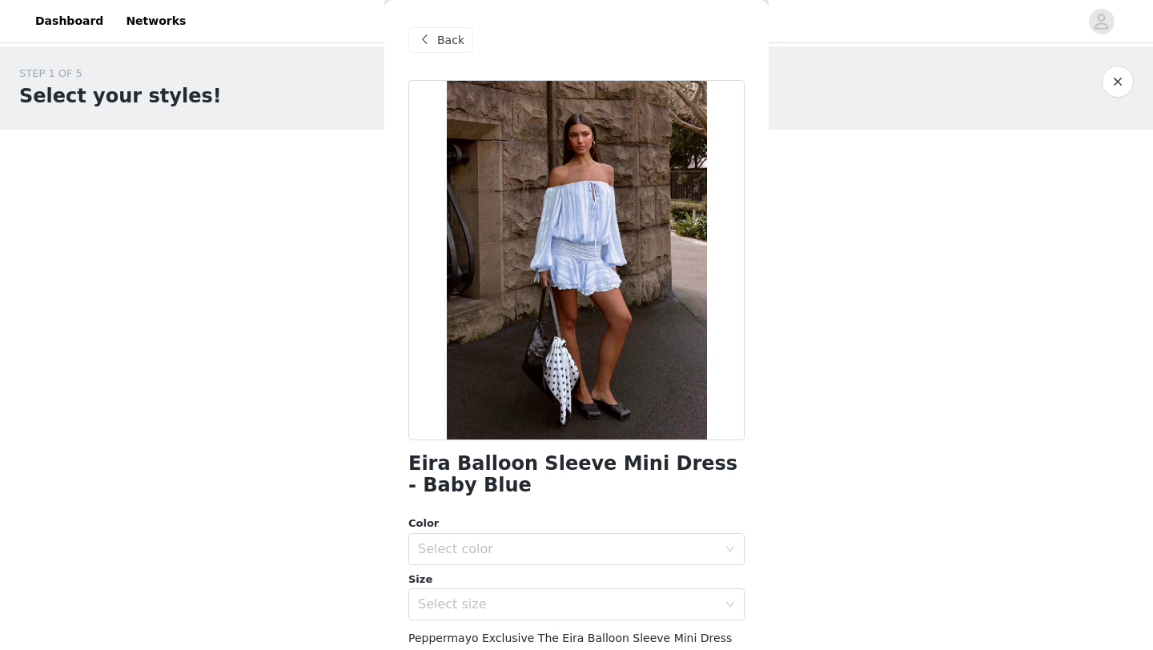
click at [439, 52] on div "Back" at bounding box center [440, 40] width 65 height 26
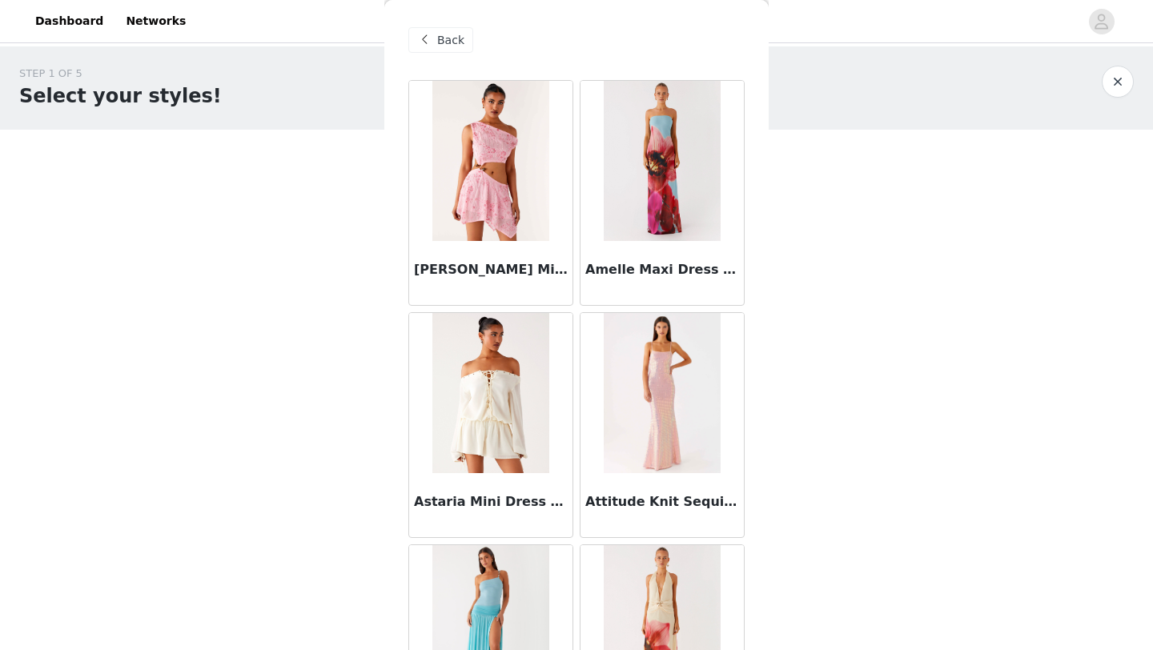
click at [455, 38] on span "Back" at bounding box center [450, 40] width 27 height 17
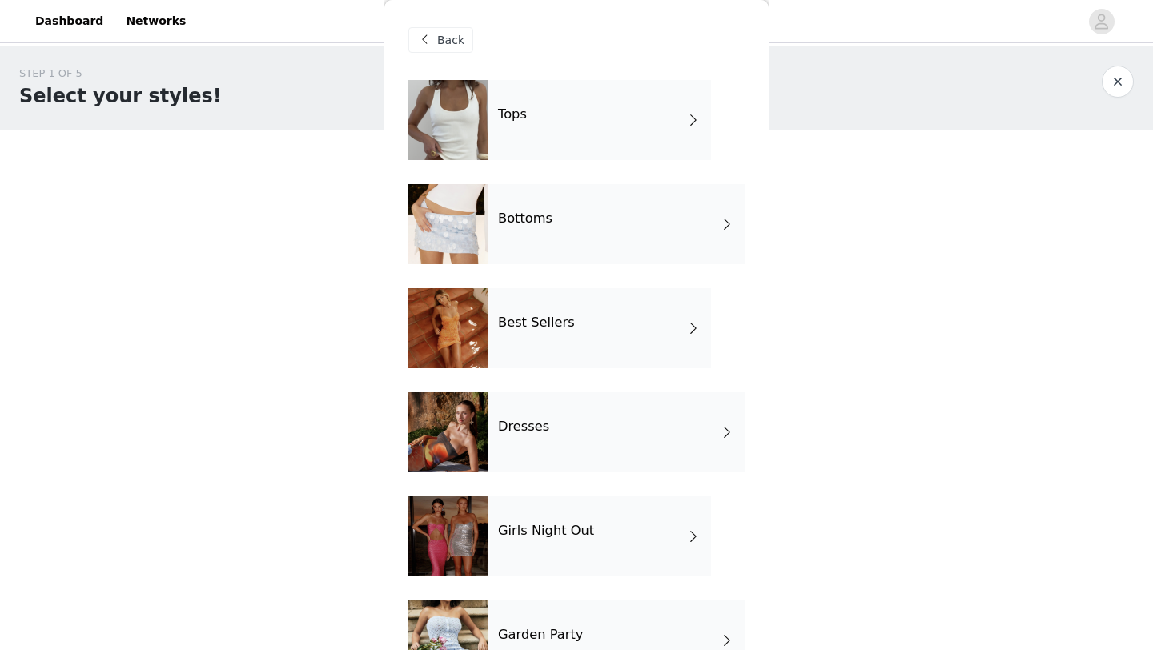
scroll to position [158, 0]
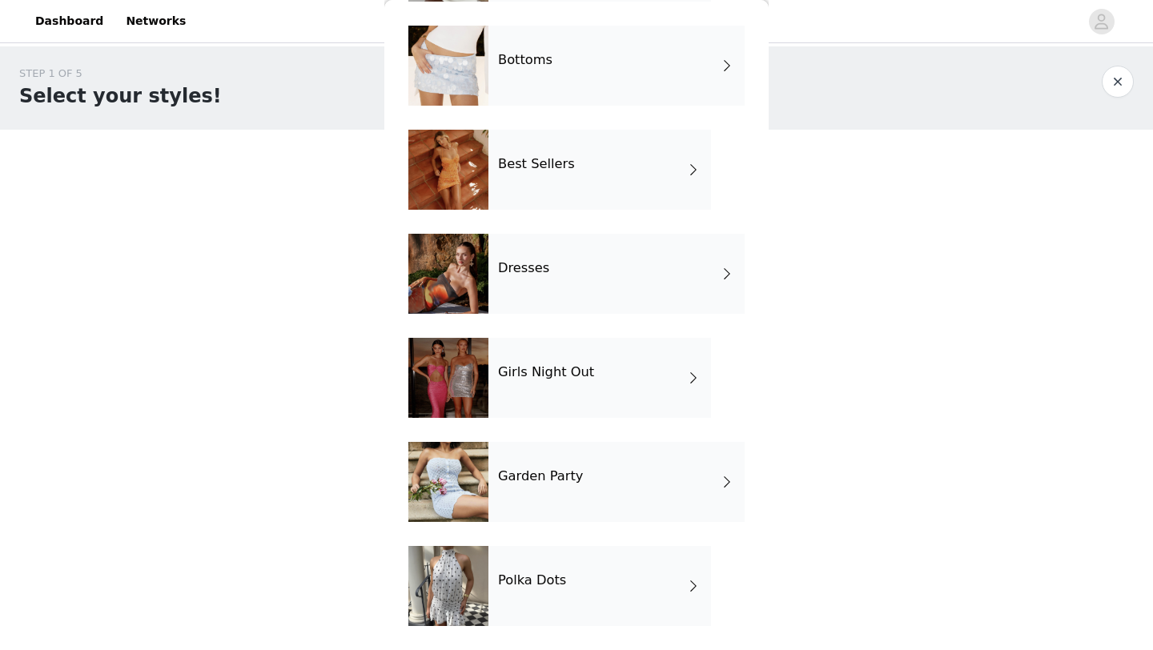
click at [575, 374] on h4 "Girls Night Out" at bounding box center [546, 372] width 96 height 14
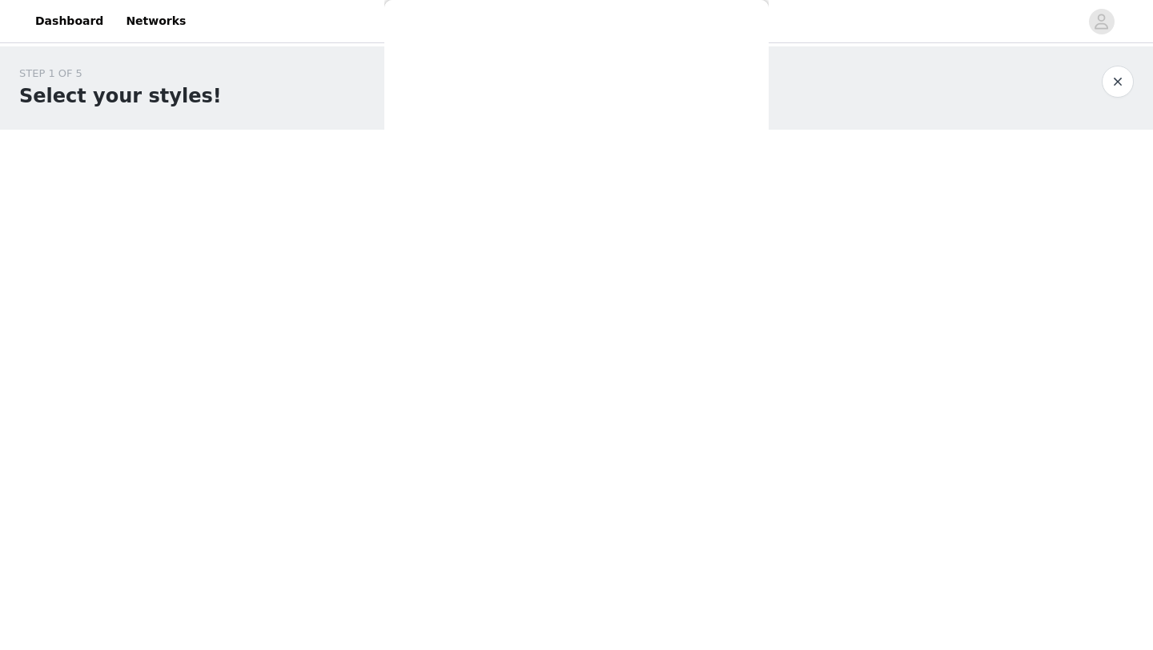
scroll to position [0, 0]
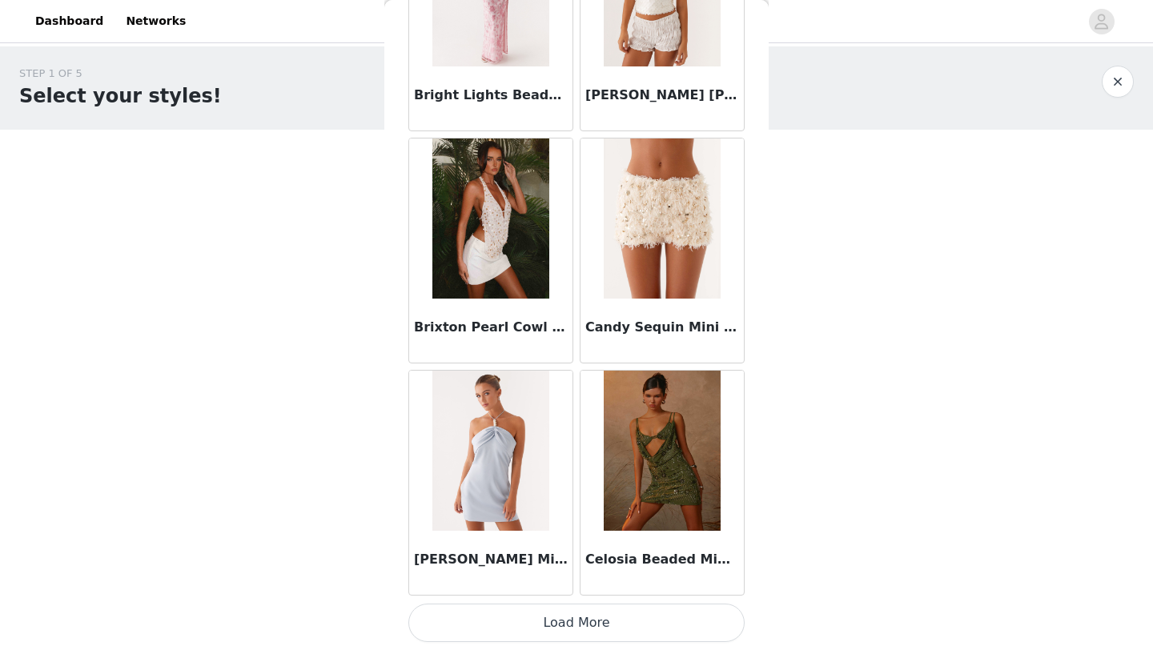
click at [603, 620] on button "Load More" at bounding box center [576, 623] width 336 height 38
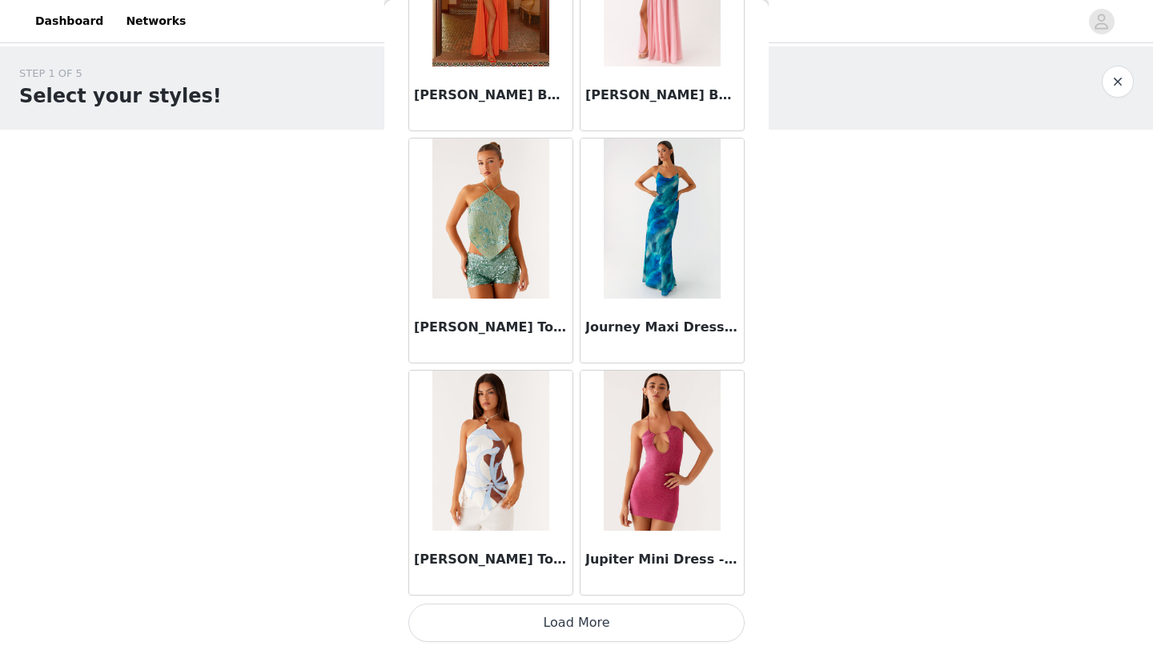
click at [603, 620] on button "Load More" at bounding box center [576, 623] width 336 height 38
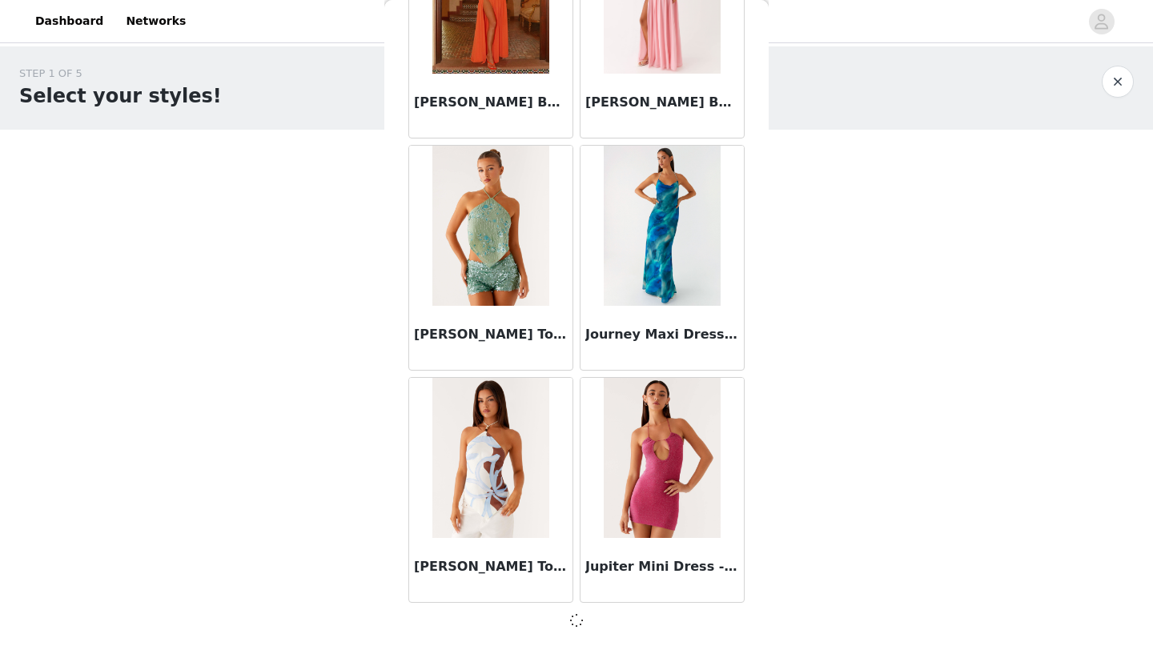
scroll to position [4113, 0]
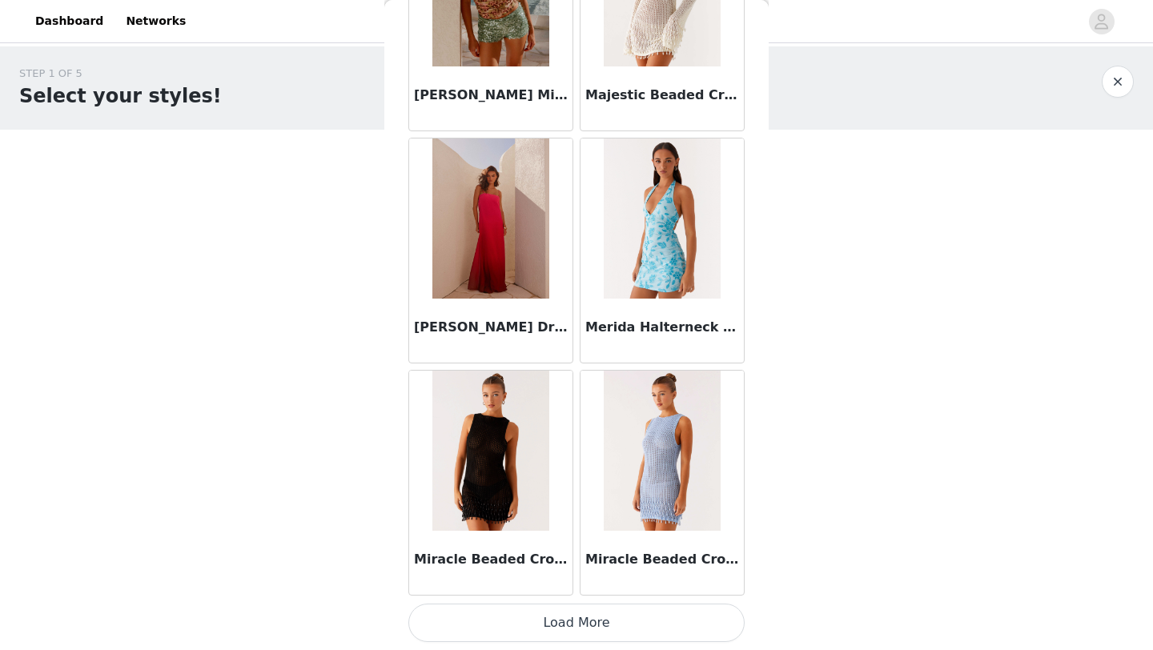
click at [603, 630] on button "Load More" at bounding box center [576, 623] width 336 height 38
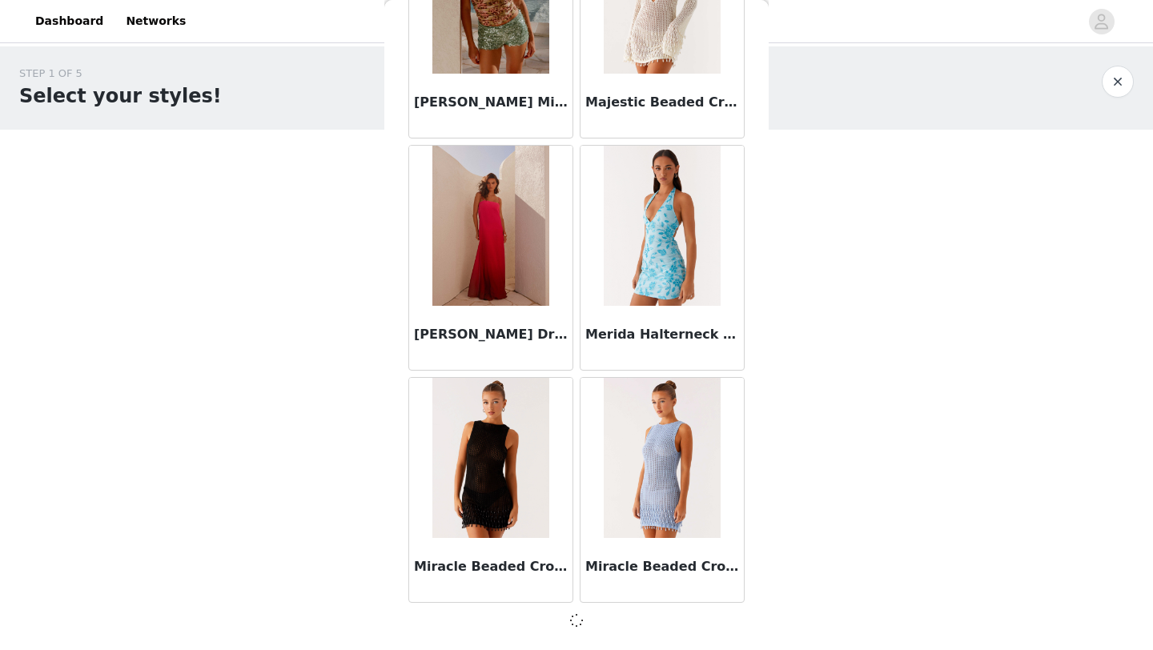
scroll to position [6434, 0]
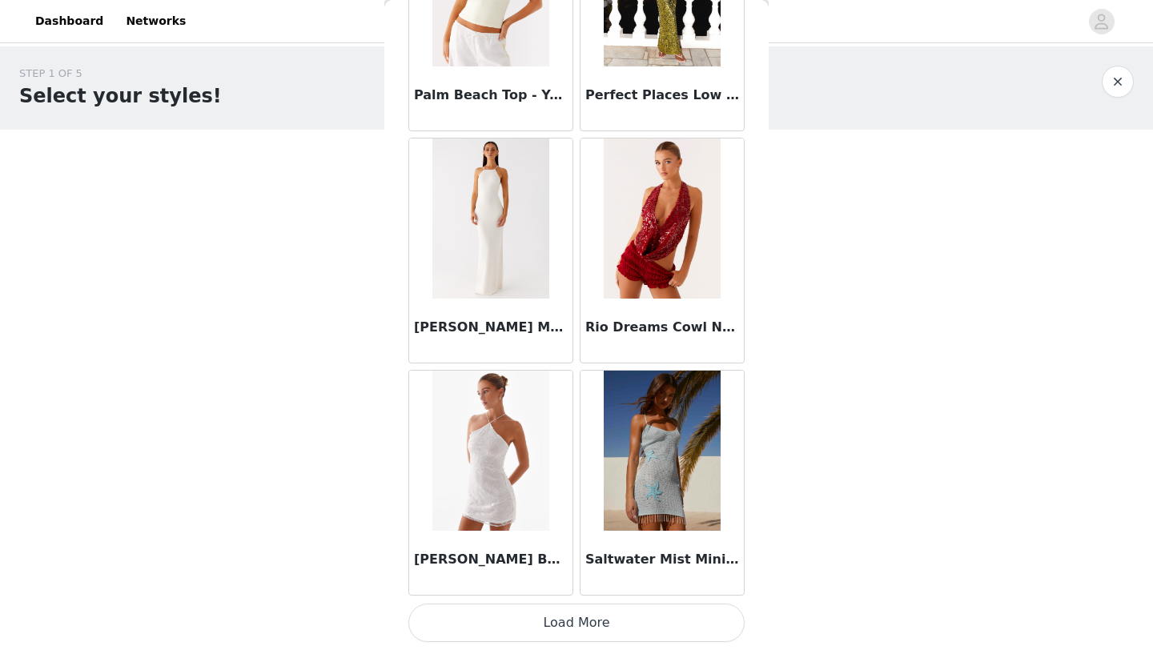
click at [603, 630] on button "Load More" at bounding box center [576, 623] width 336 height 38
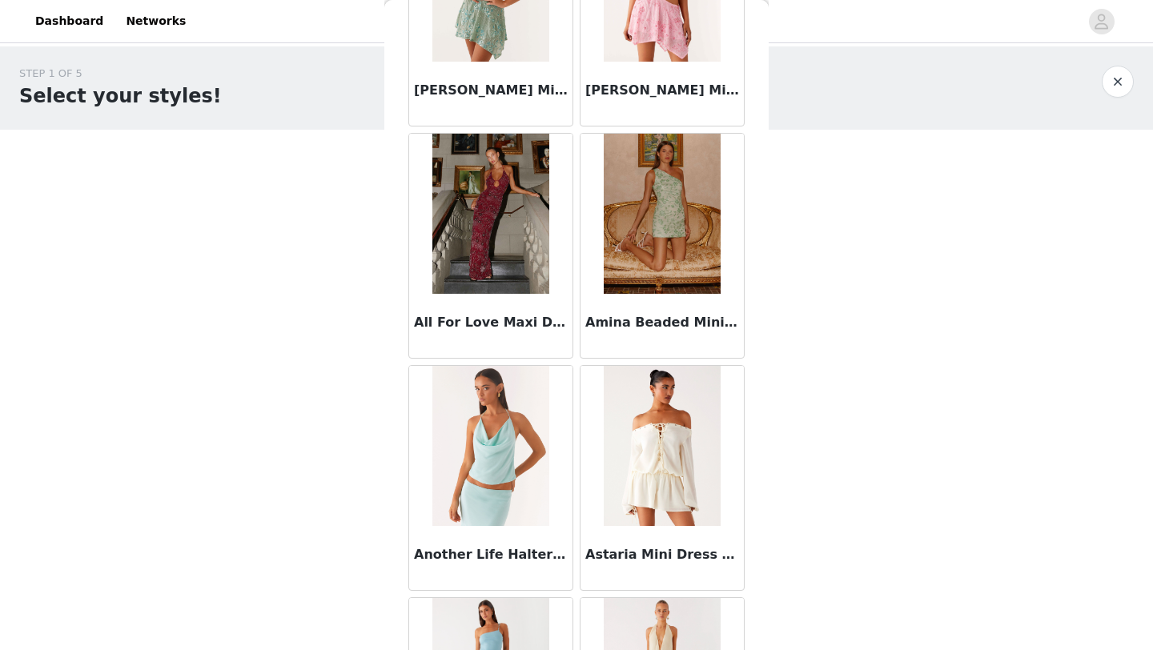
scroll to position [0, 0]
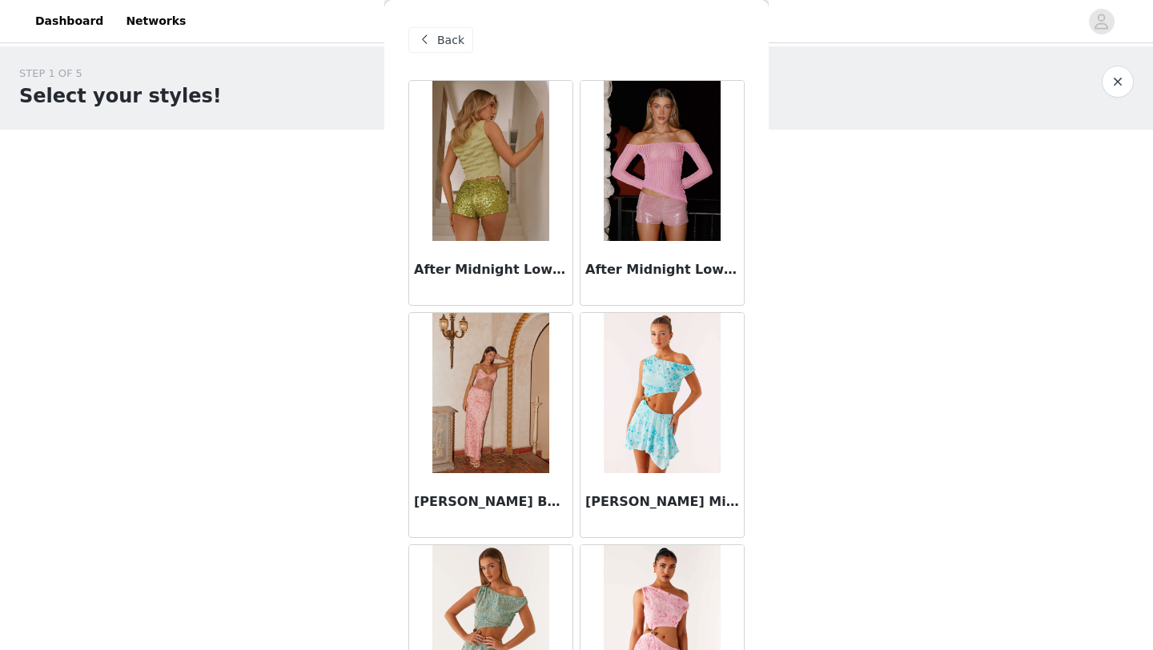
click at [451, 49] on div "Back" at bounding box center [440, 40] width 65 height 26
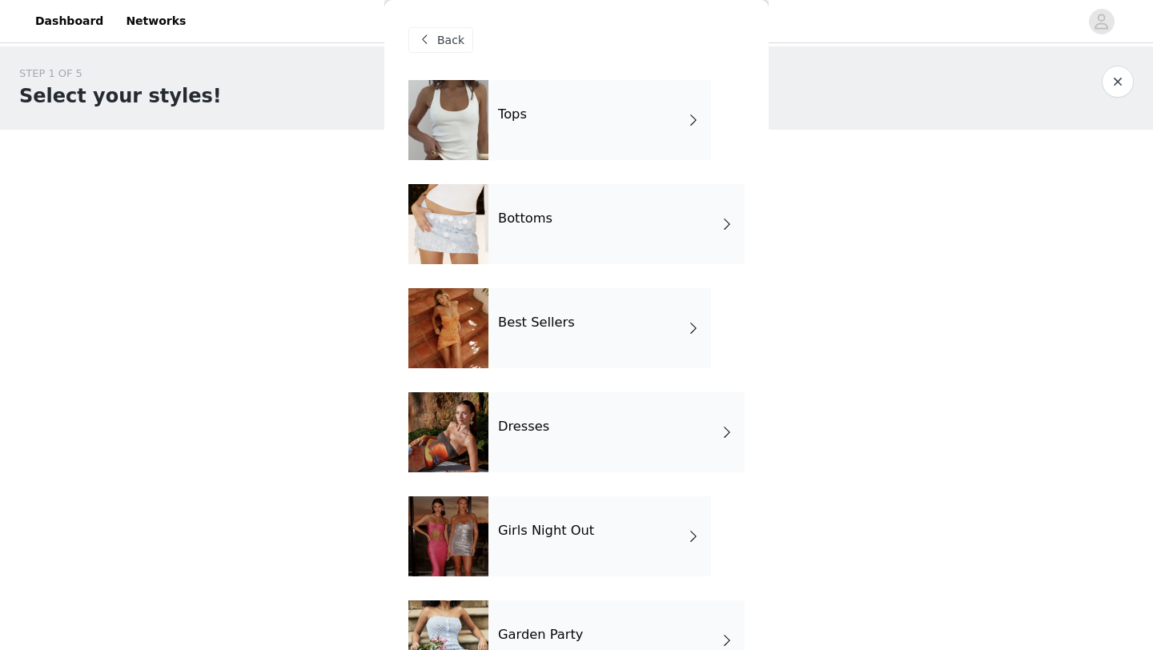
click at [557, 343] on div "Best Sellers" at bounding box center [599, 328] width 223 height 80
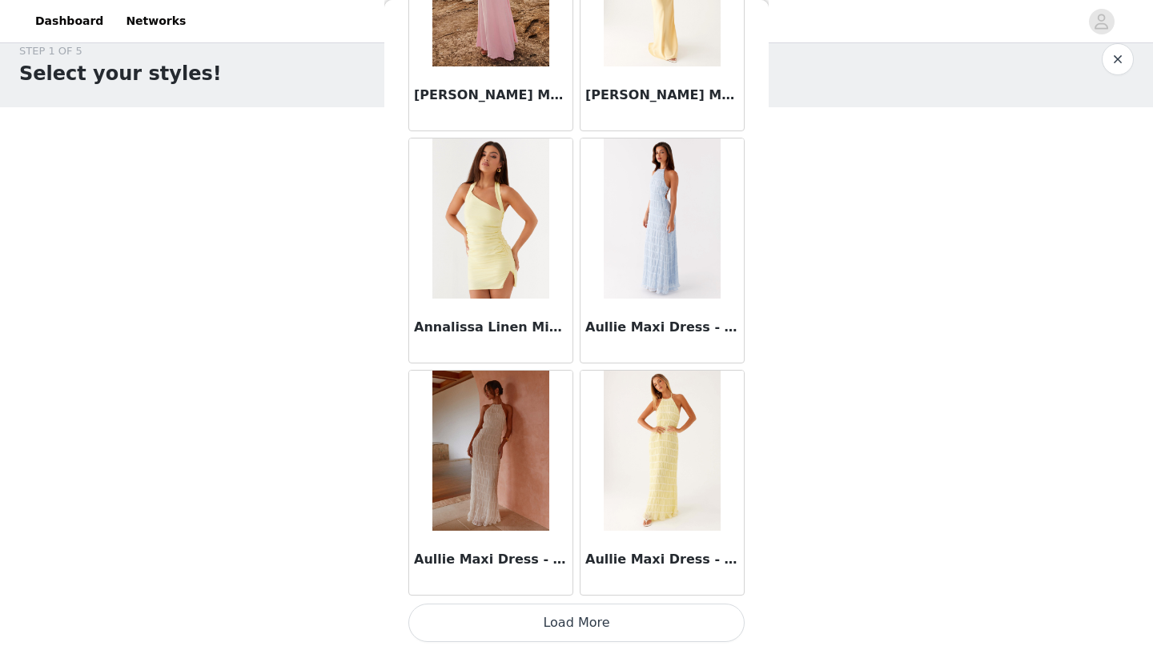
scroll to position [34, 0]
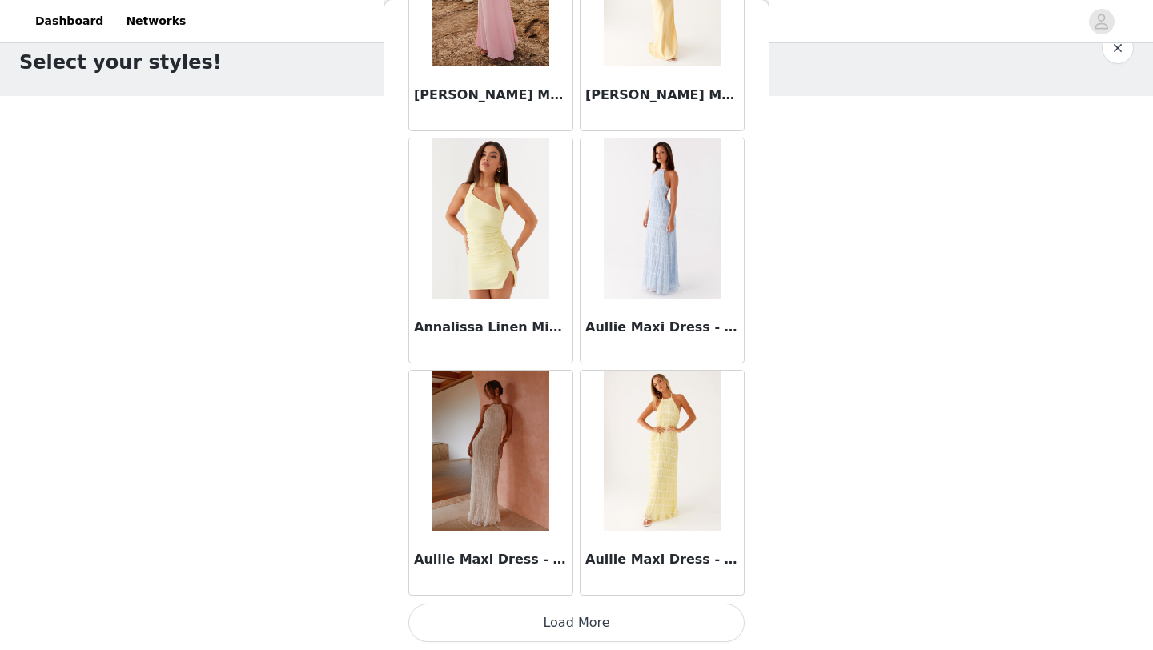
click at [586, 612] on button "Load More" at bounding box center [576, 623] width 336 height 38
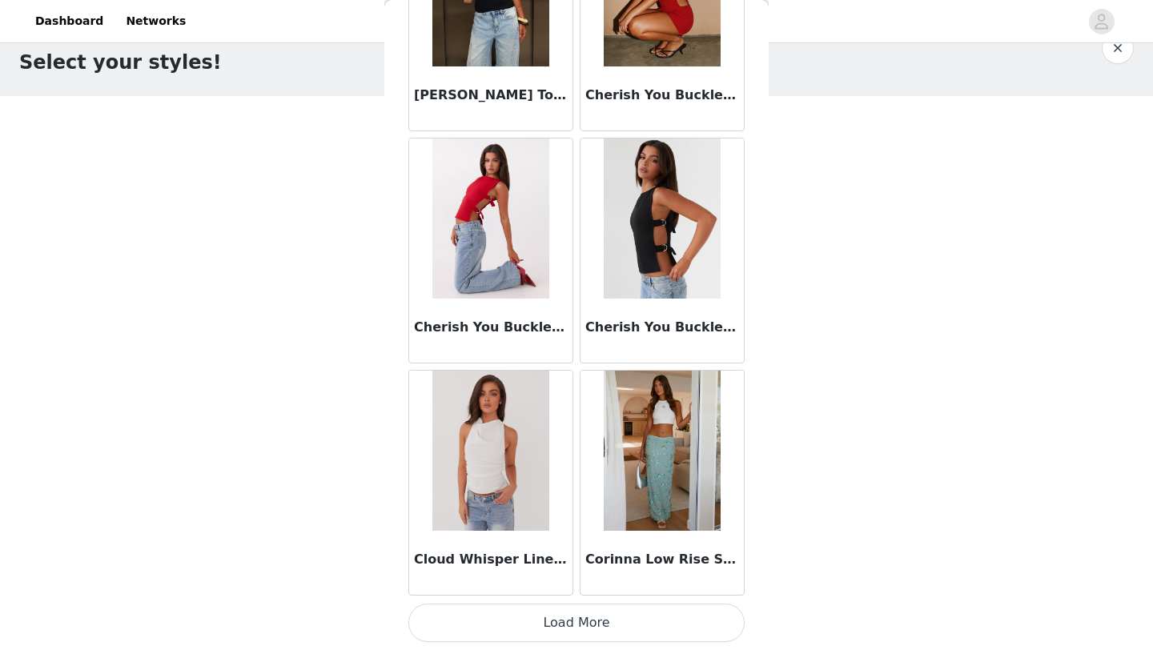
scroll to position [39, 0]
click at [563, 635] on button "Load More" at bounding box center [576, 623] width 336 height 38
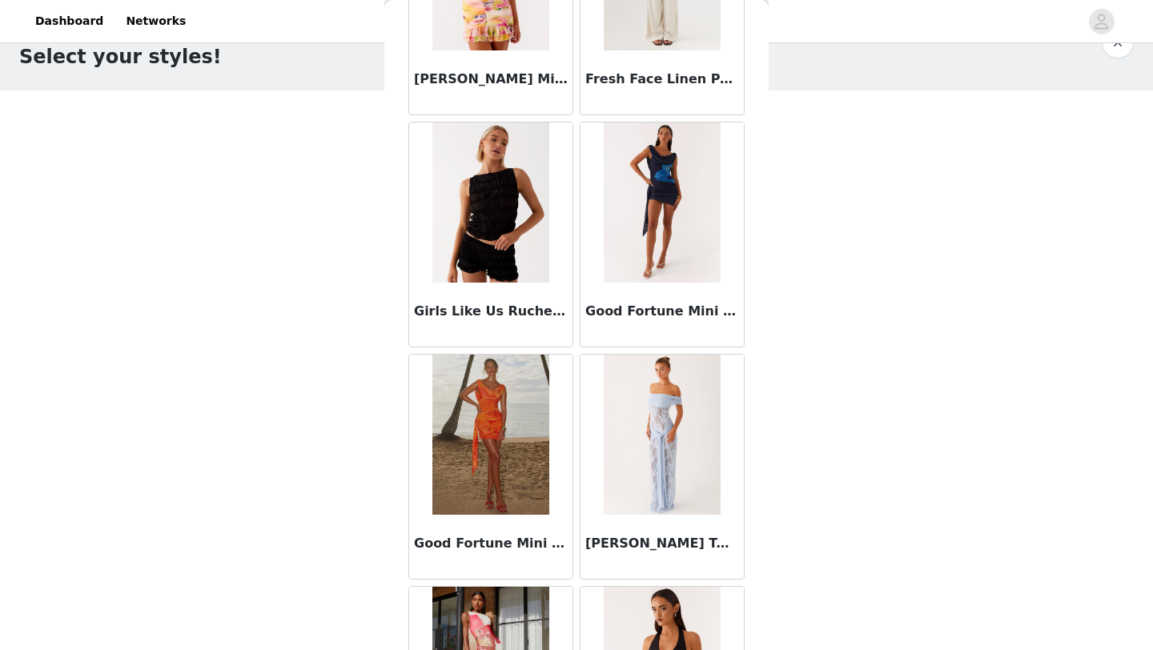
scroll to position [6442, 0]
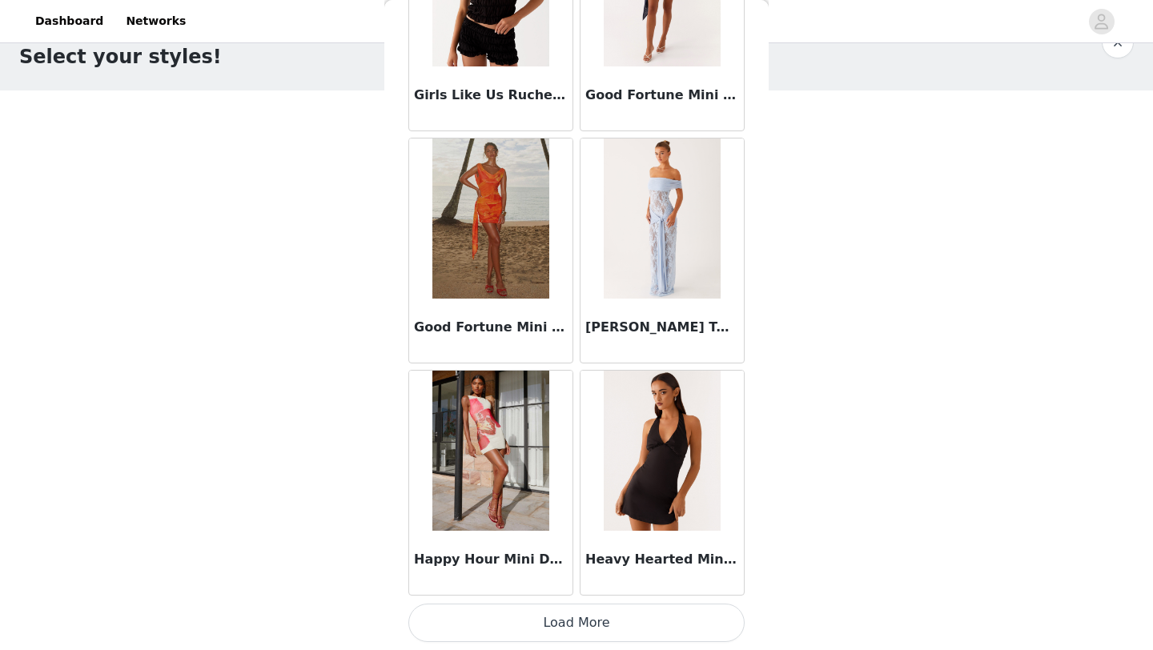
click at [541, 632] on button "Load More" at bounding box center [576, 623] width 336 height 38
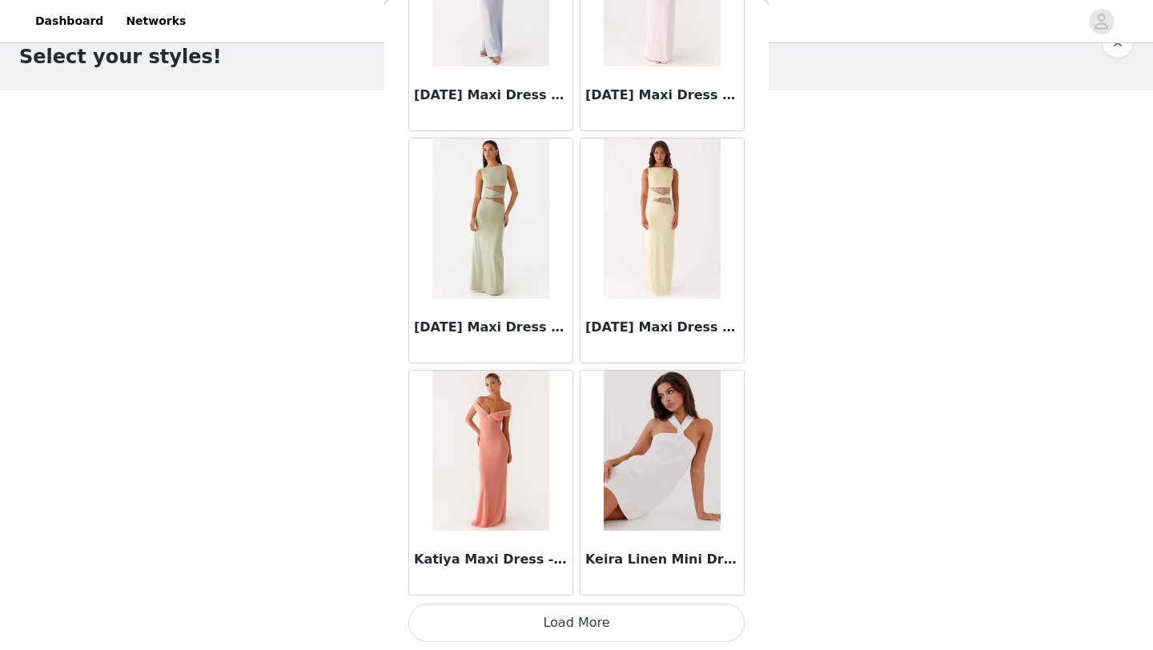
scroll to position [48, 0]
click at [589, 614] on button "Load More" at bounding box center [576, 623] width 336 height 38
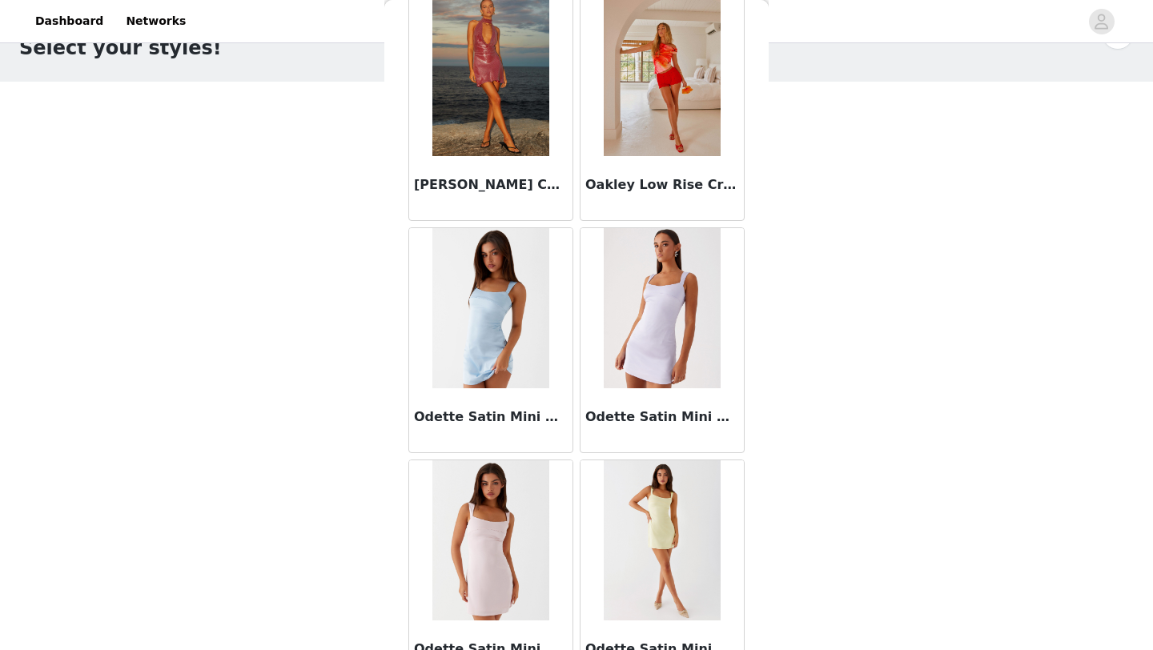
scroll to position [11084, 0]
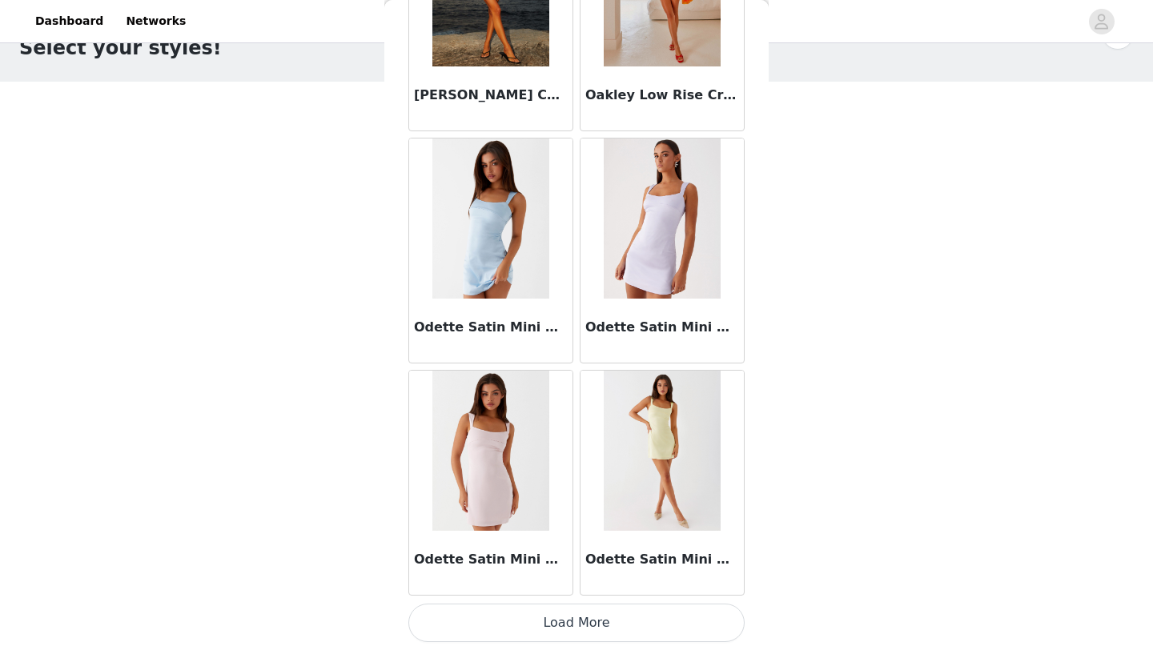
click at [587, 628] on button "Load More" at bounding box center [576, 623] width 336 height 38
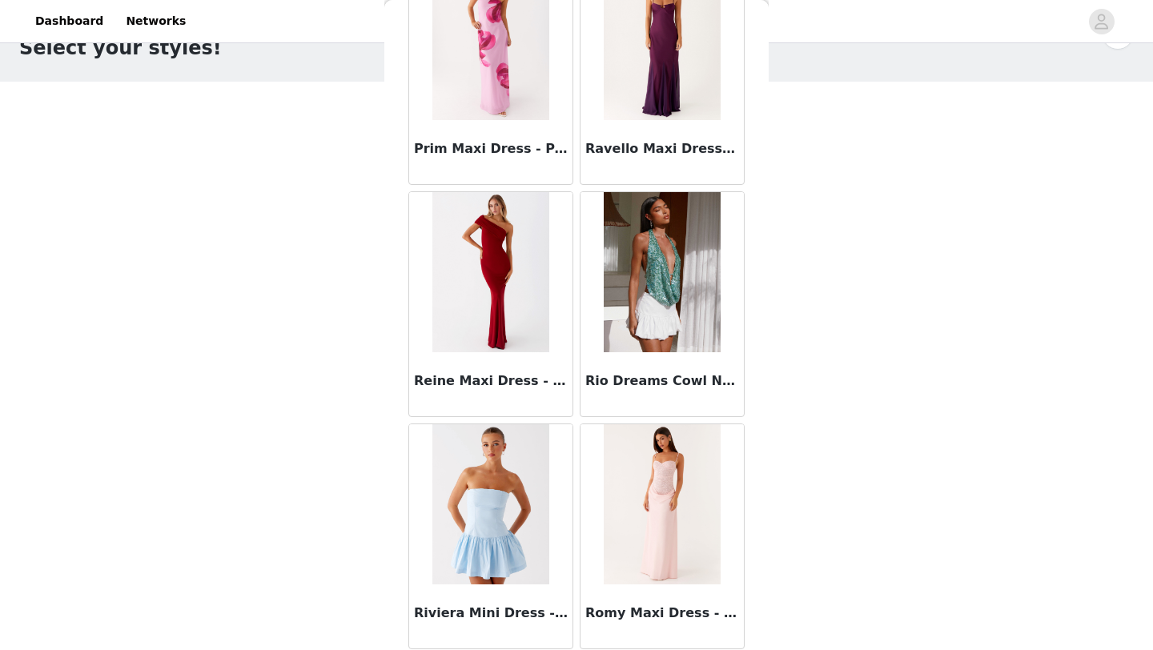
scroll to position [12659, 0]
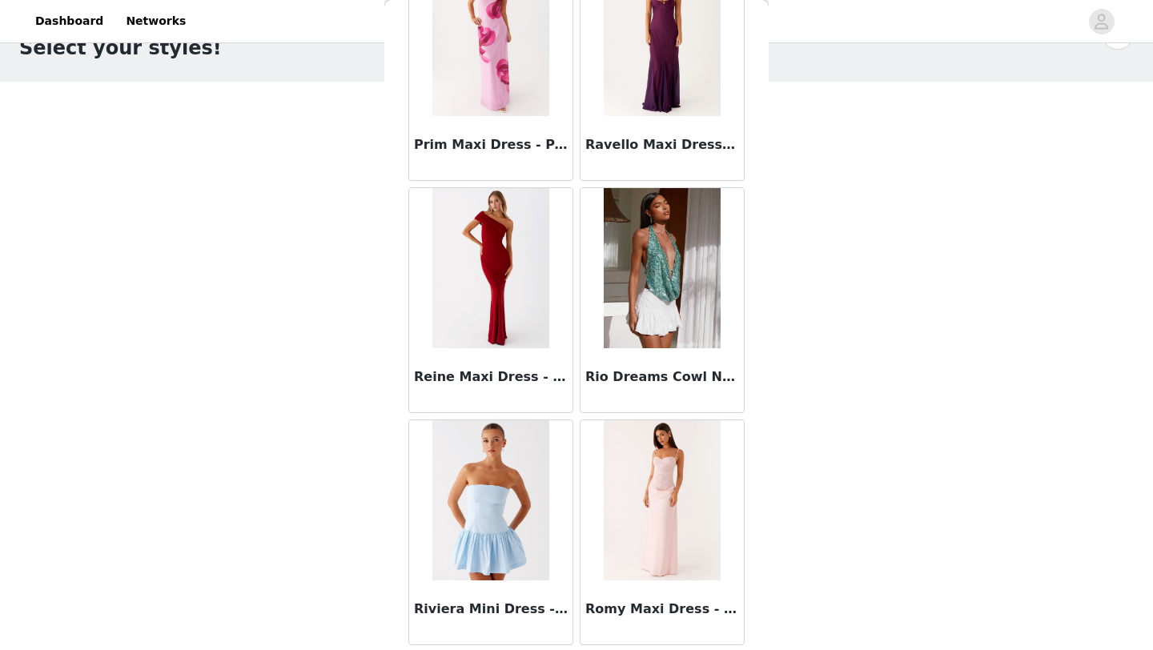
click at [538, 287] on img at bounding box center [490, 268] width 116 height 160
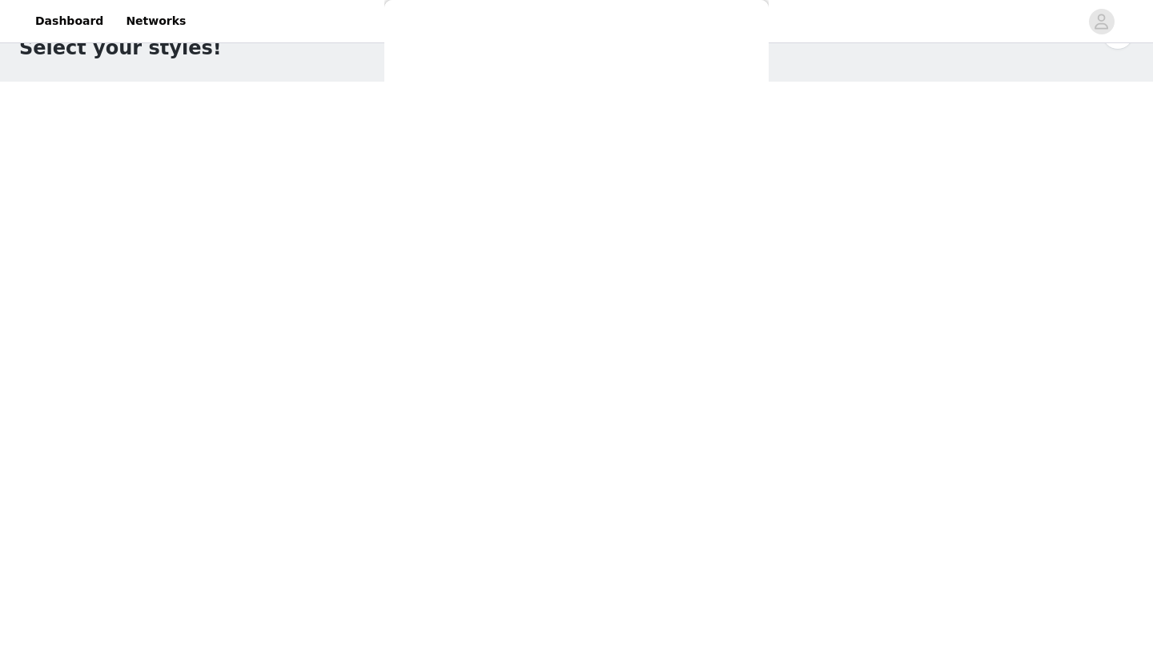
scroll to position [0, 0]
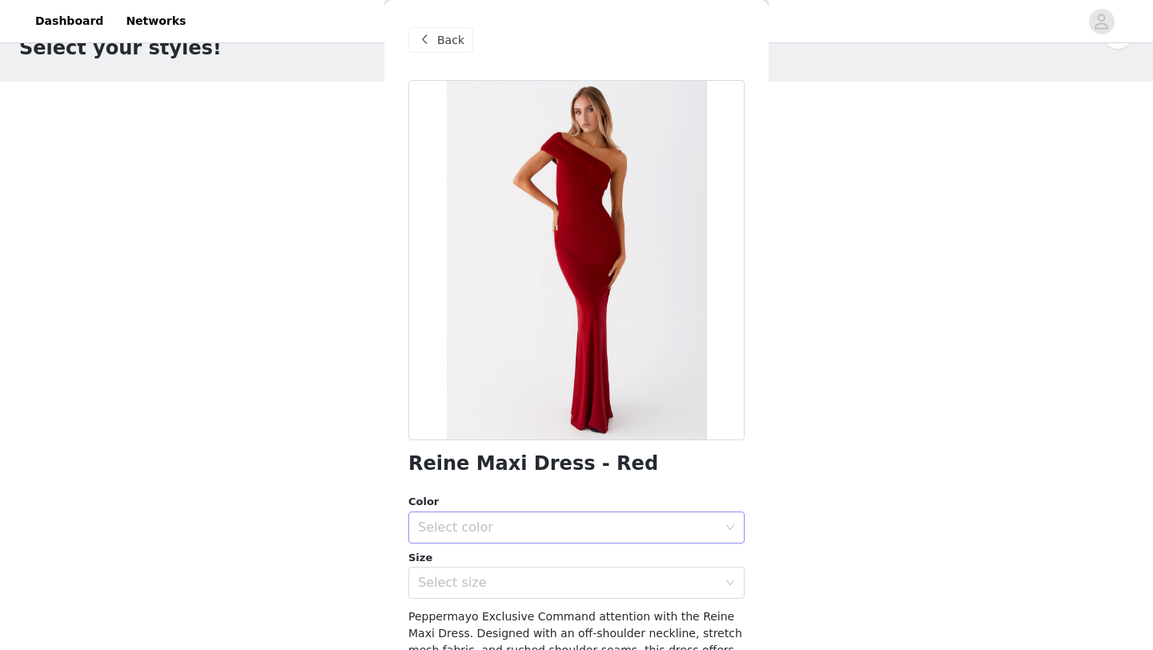
click at [505, 532] on div "Select color" at bounding box center [567, 527] width 299 height 16
click at [468, 558] on li "Red" at bounding box center [576, 563] width 336 height 26
click at [468, 597] on div "Select size" at bounding box center [571, 582] width 307 height 30
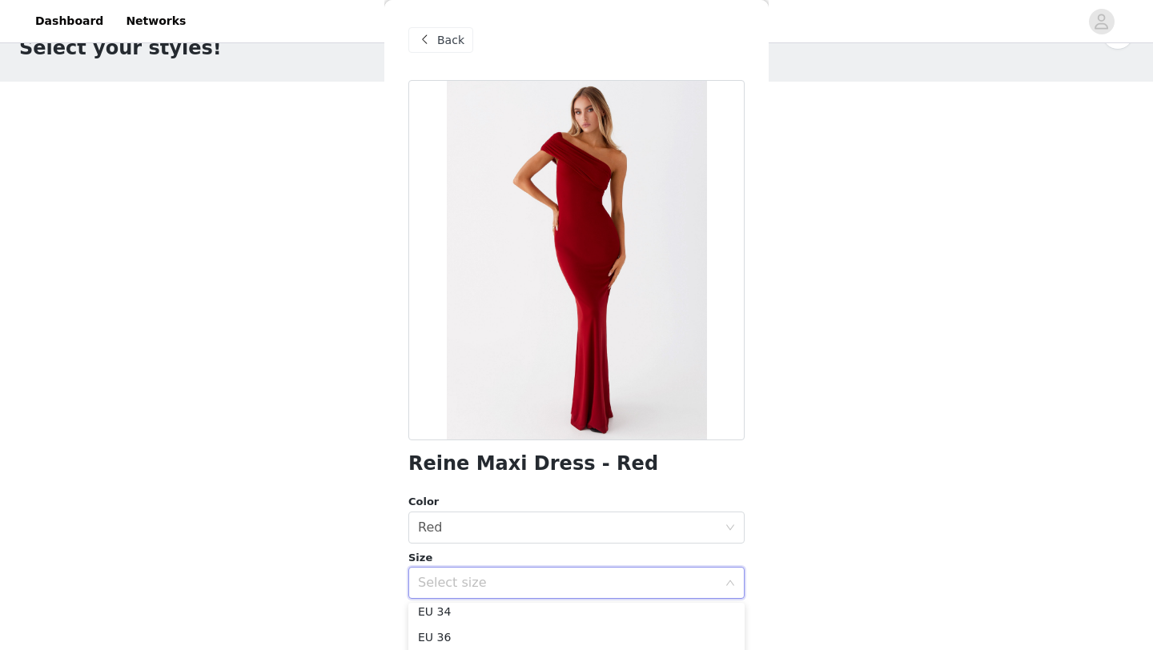
scroll to position [29, 0]
click at [459, 633] on li "EU 36" at bounding box center [576, 641] width 336 height 26
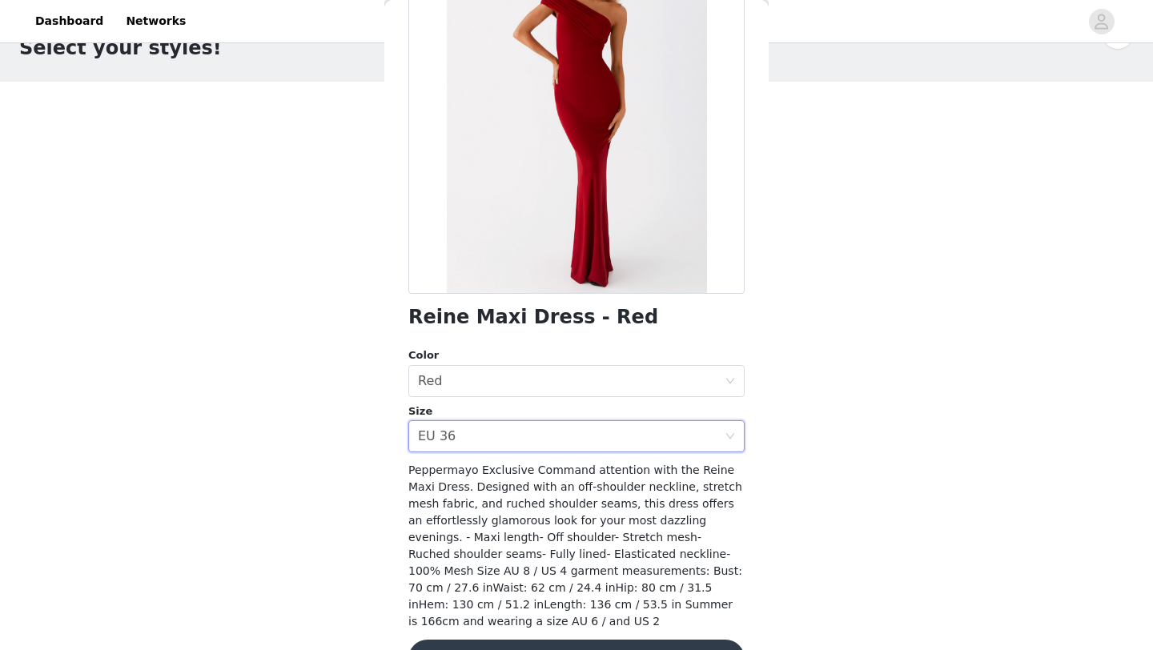
scroll to position [194, 0]
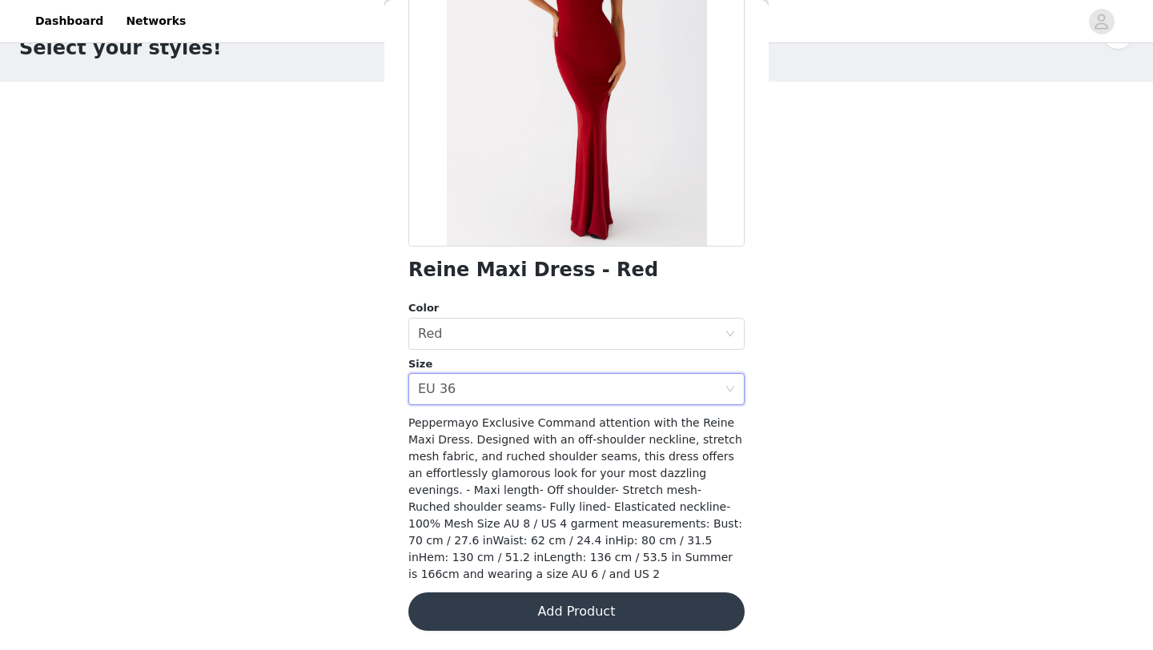
click at [605, 619] on button "Add Product" at bounding box center [576, 611] width 336 height 38
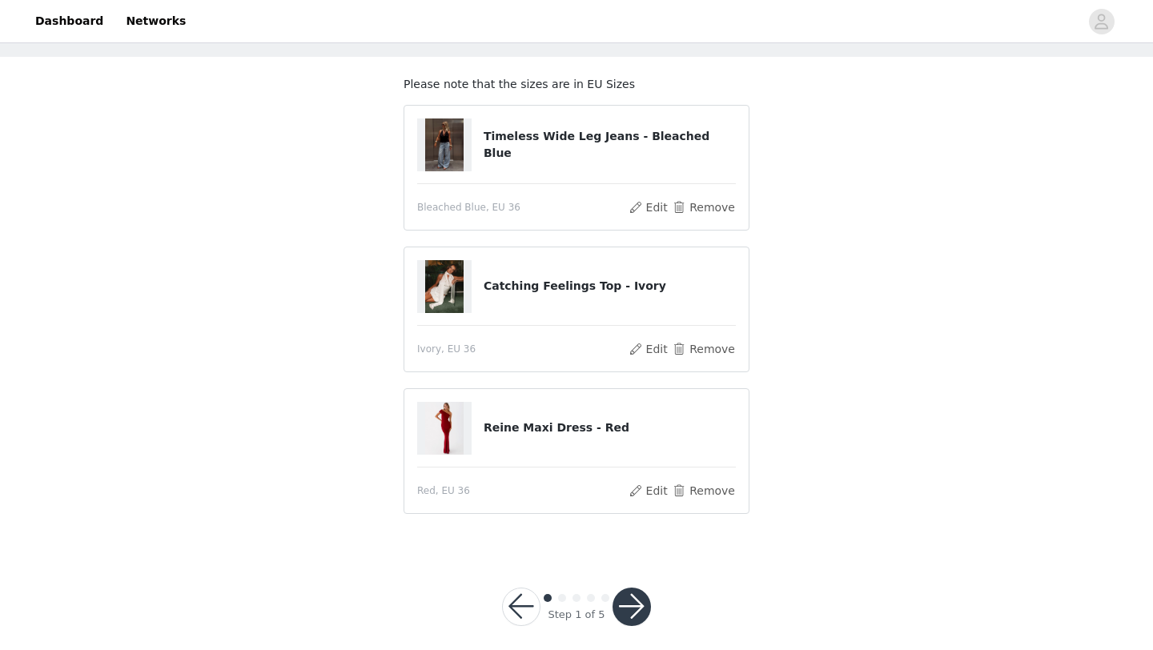
scroll to position [75, 0]
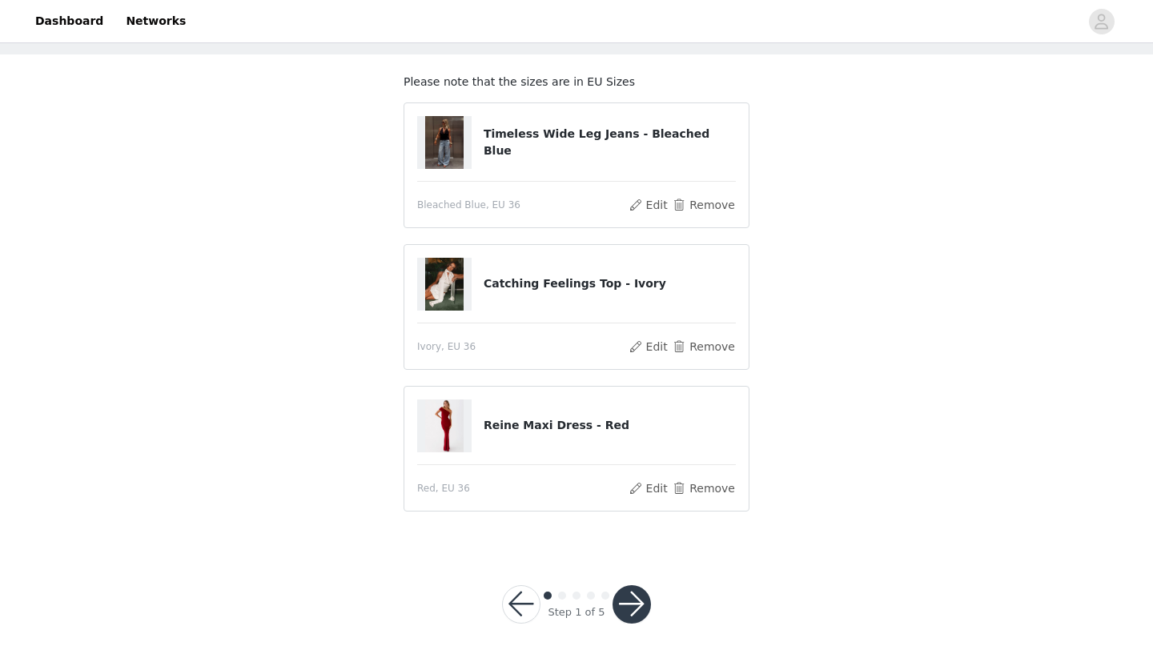
click at [632, 606] on button "button" at bounding box center [631, 604] width 38 height 38
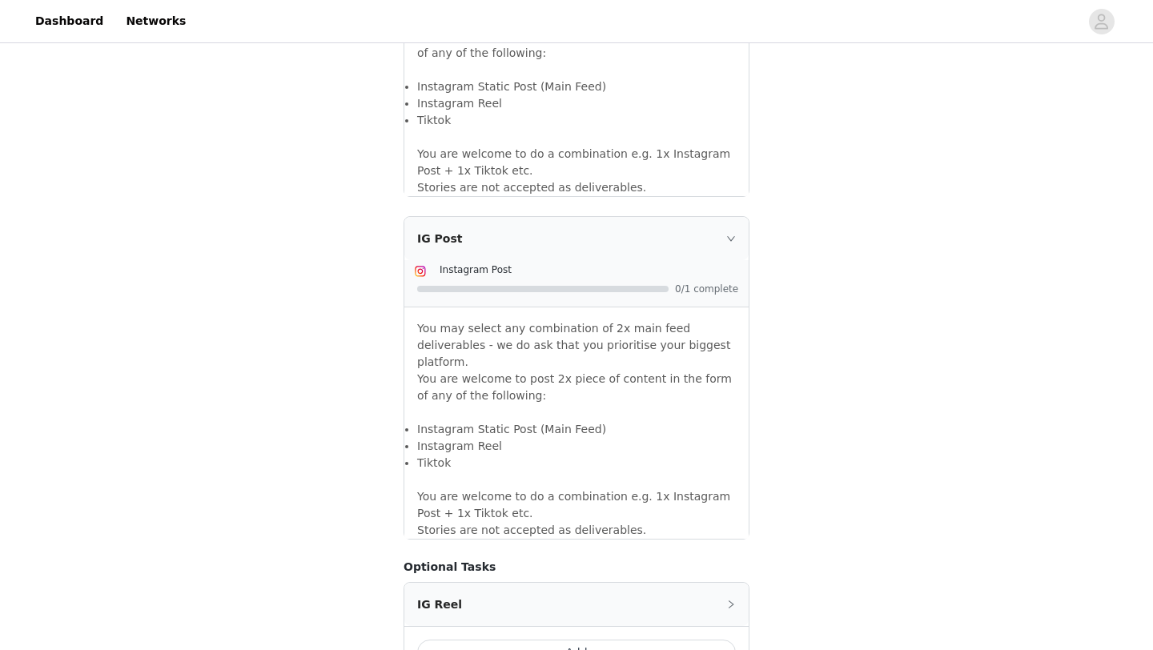
scroll to position [1365, 0]
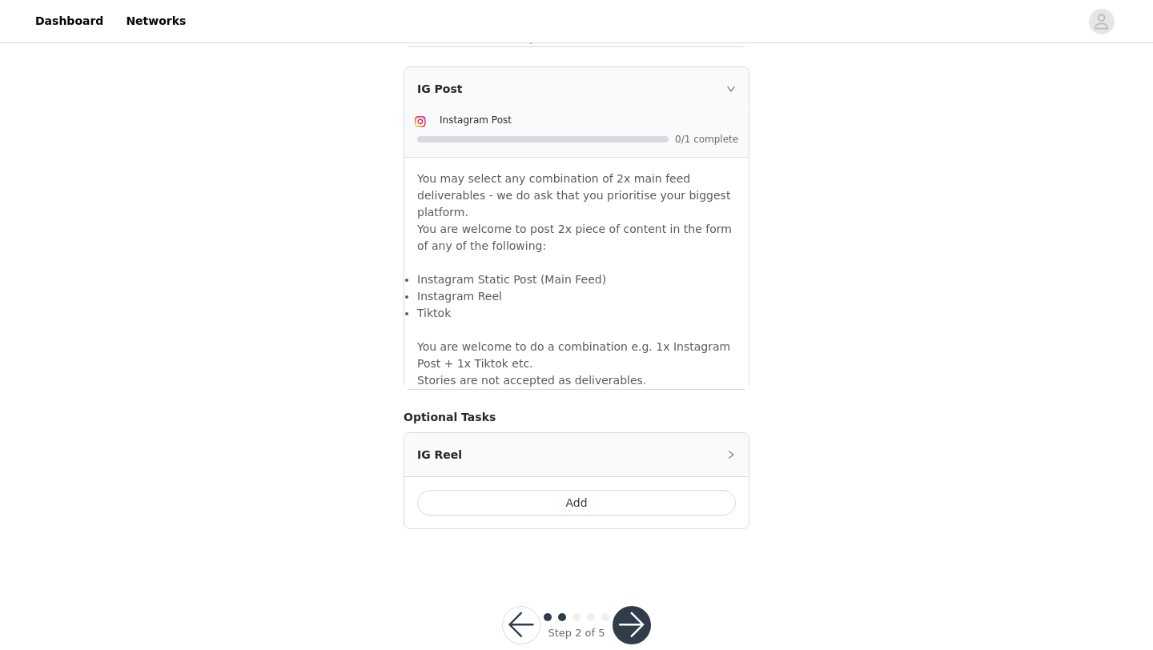
click at [625, 606] on button "button" at bounding box center [631, 625] width 38 height 38
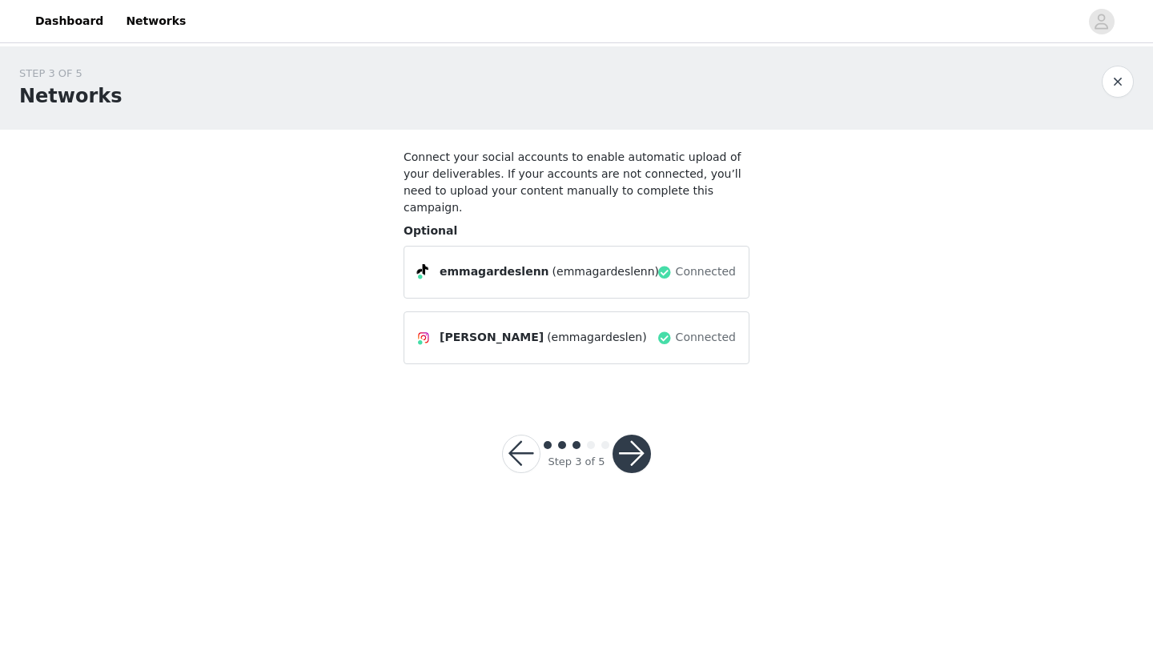
click at [638, 435] on button "button" at bounding box center [631, 454] width 38 height 38
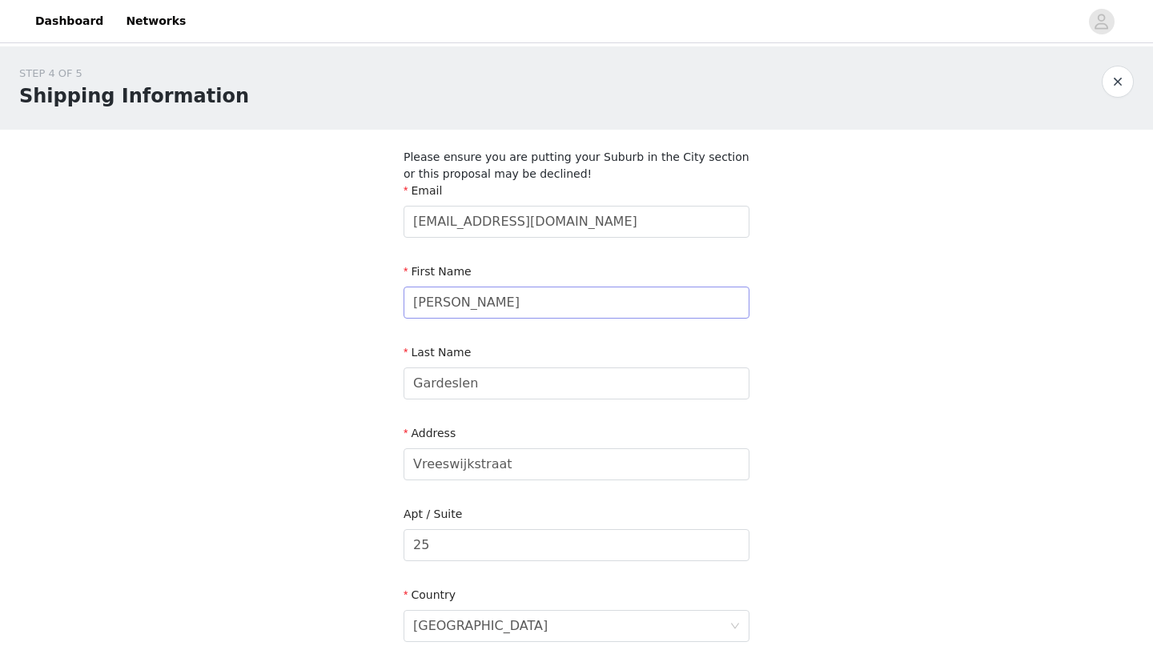
scroll to position [394, 0]
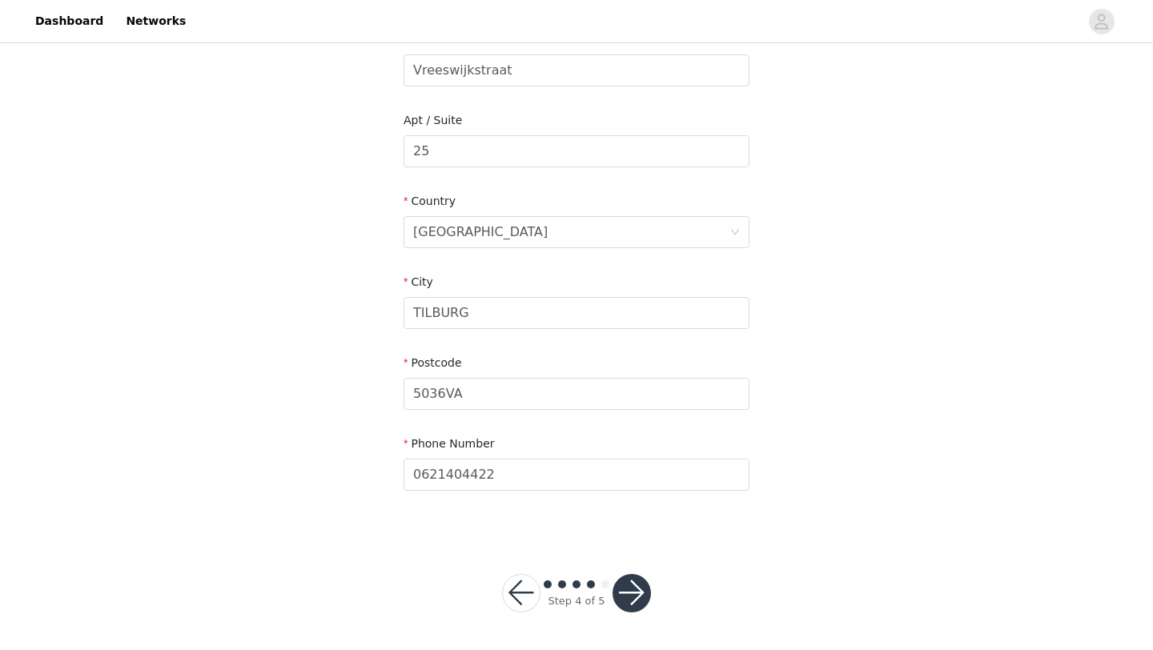
click at [629, 584] on button "button" at bounding box center [631, 593] width 38 height 38
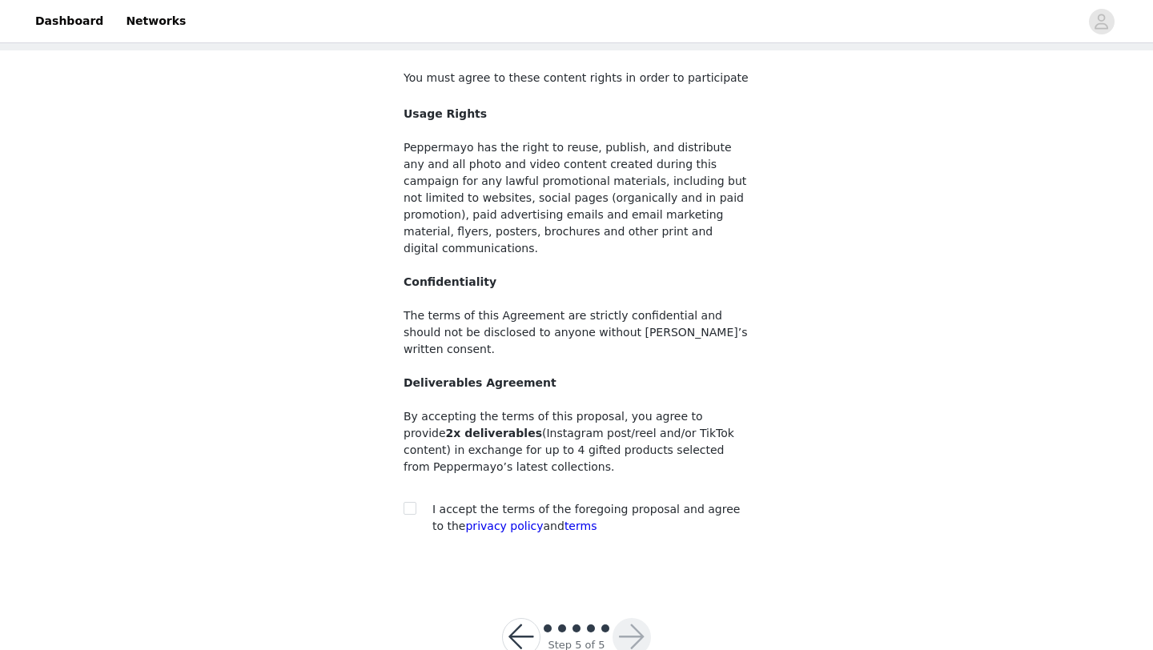
scroll to position [90, 0]
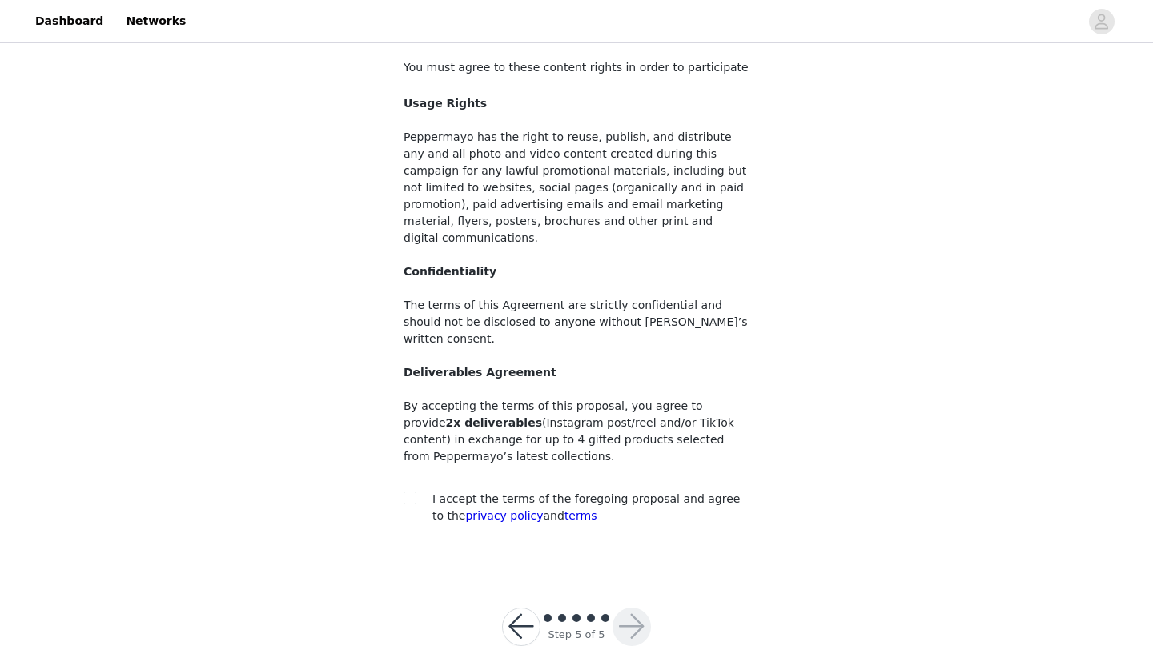
click at [471, 492] on span "I accept the terms of the foregoing proposal and agree to the privacy policy an…" at bounding box center [585, 507] width 307 height 30
click at [412, 491] on input "checkbox" at bounding box center [408, 496] width 11 height 11
checkbox input "true"
click at [631, 608] on button "button" at bounding box center [631, 627] width 38 height 38
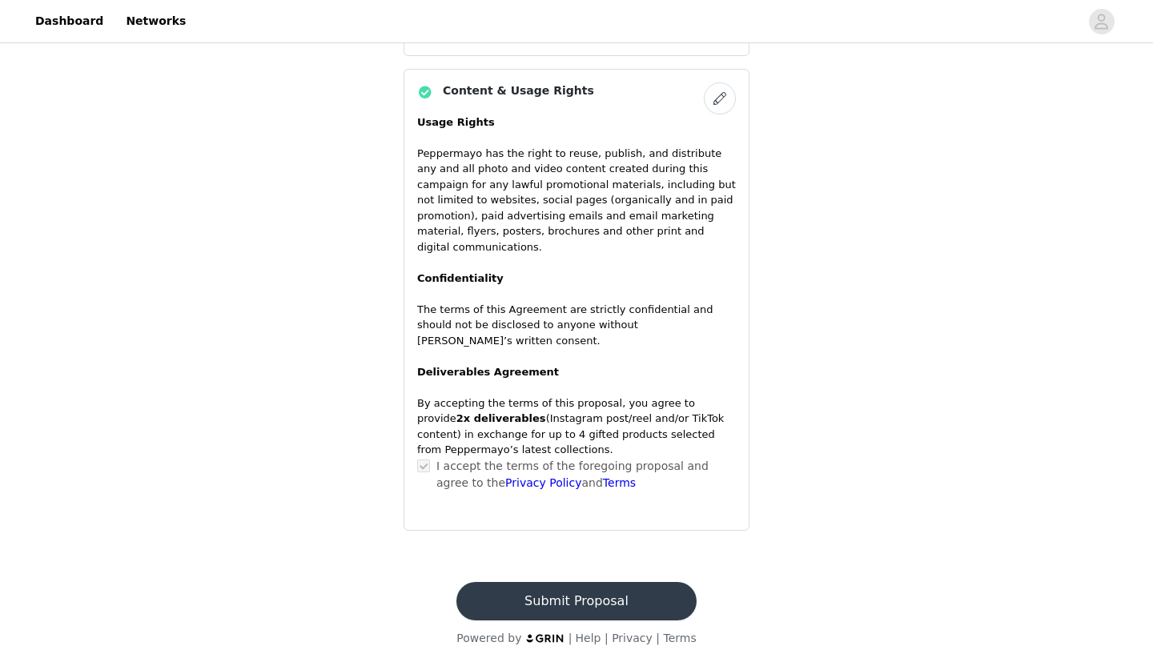
click at [597, 588] on button "Submit Proposal" at bounding box center [575, 601] width 239 height 38
